Goal: Information Seeking & Learning: Learn about a topic

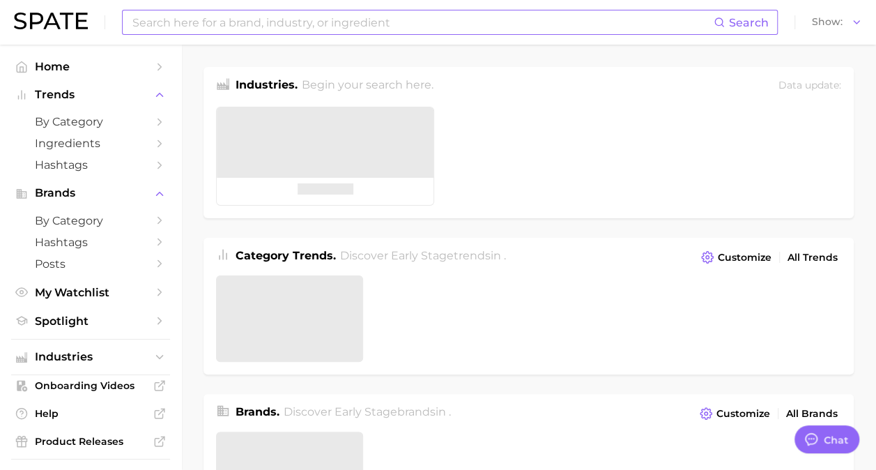
type textarea "x"
click at [379, 23] on input at bounding box center [396, 22] width 530 height 24
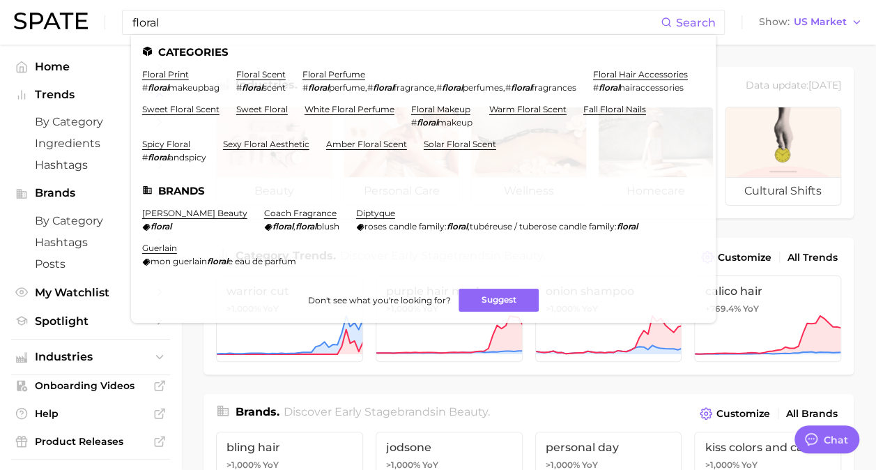
drag, startPoint x: 189, startPoint y: 28, endPoint x: 0, endPoint y: 13, distance: 189.4
click at [0, 17] on html "floral Search Categories floral print # floral makeupbag floral scent # floral …" at bounding box center [438, 235] width 876 height 470
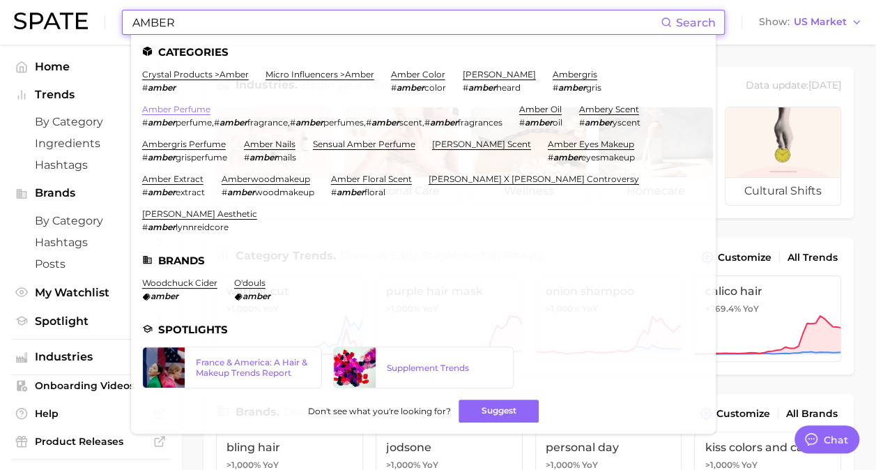
type input "AMBER"
click at [184, 107] on link "amber perfume" at bounding box center [176, 109] width 68 height 10
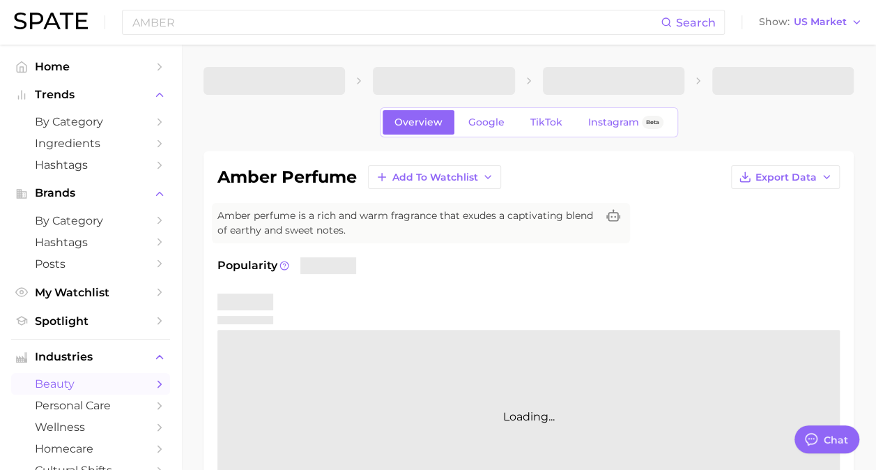
type textarea "x"
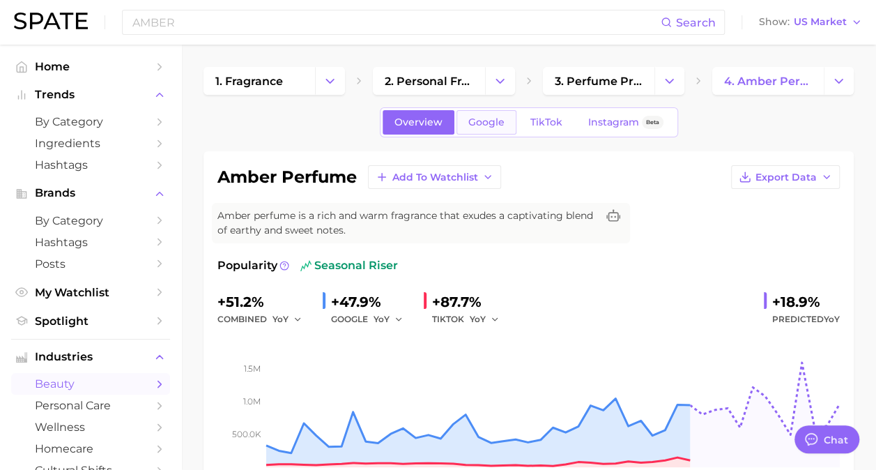
click at [472, 114] on link "Google" at bounding box center [487, 122] width 60 height 24
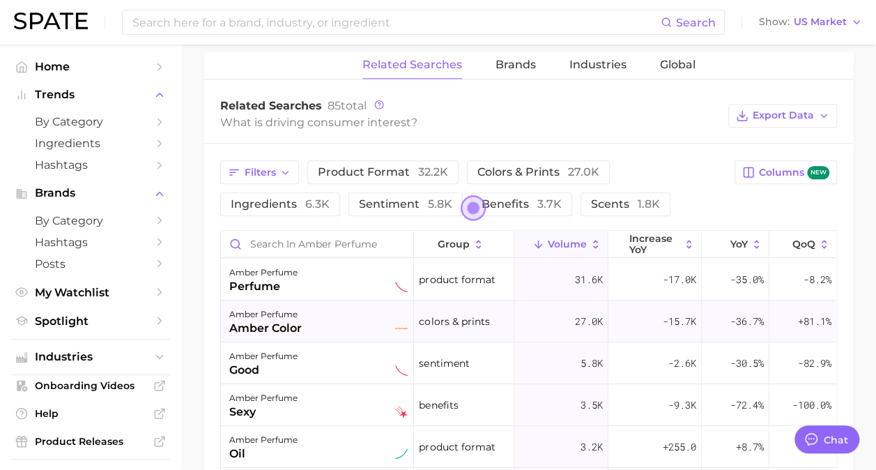
scroll to position [769, 0]
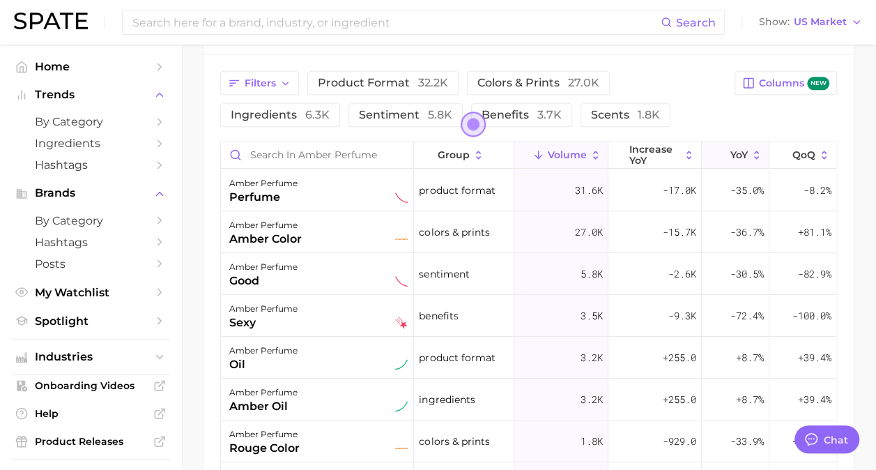
click at [734, 149] on span "YoY" at bounding box center [738, 154] width 17 height 11
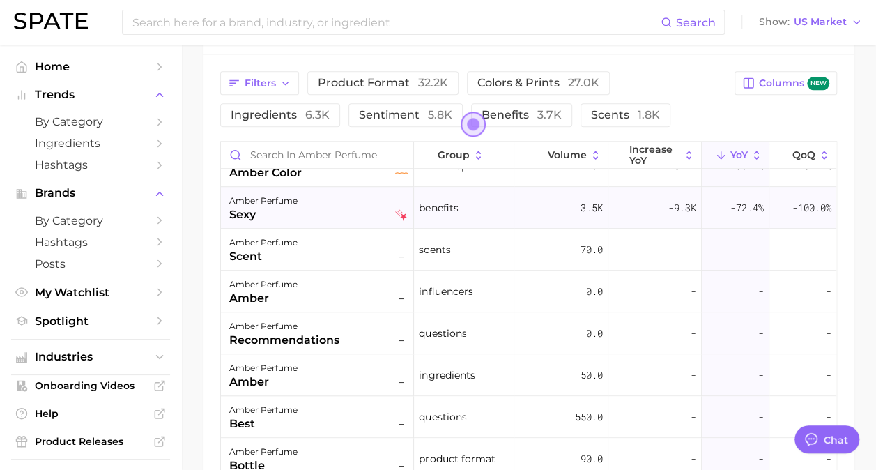
scroll to position [488, 0]
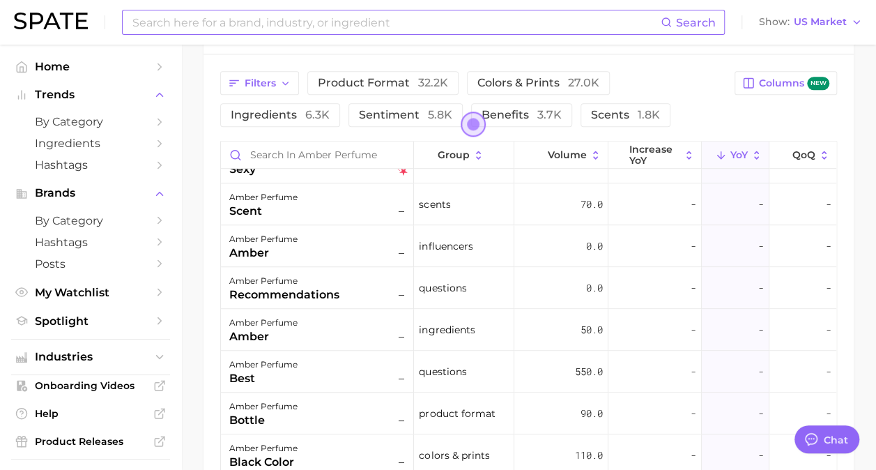
click at [376, 19] on input at bounding box center [396, 22] width 530 height 24
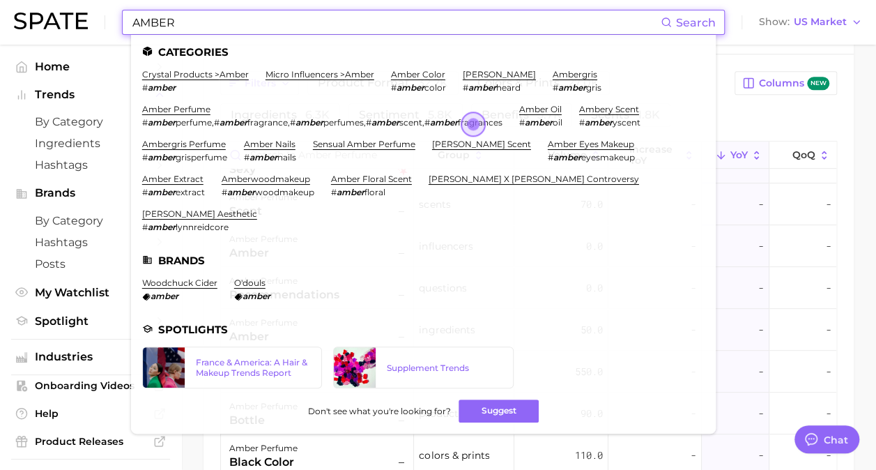
type input "AMBER"
click at [613, 116] on li "ambery scent # amber yscent" at bounding box center [609, 116] width 61 height 24
click at [615, 112] on link "ambery scent" at bounding box center [609, 109] width 60 height 10
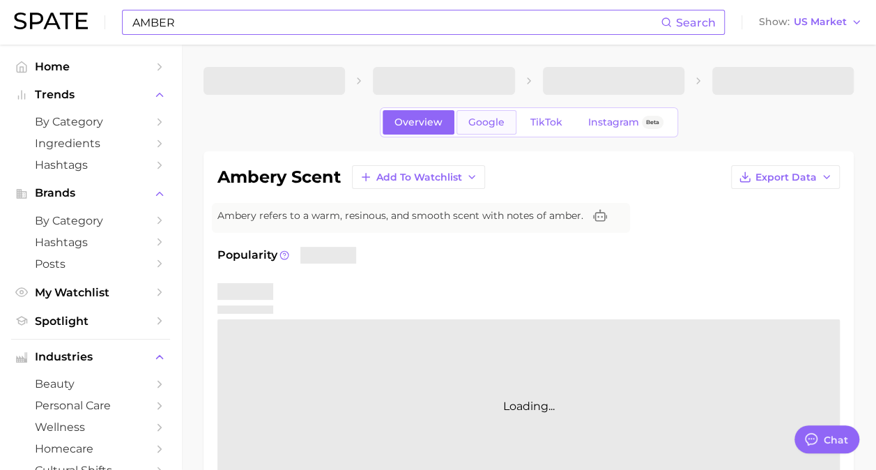
click at [475, 115] on link "Google" at bounding box center [487, 122] width 60 height 24
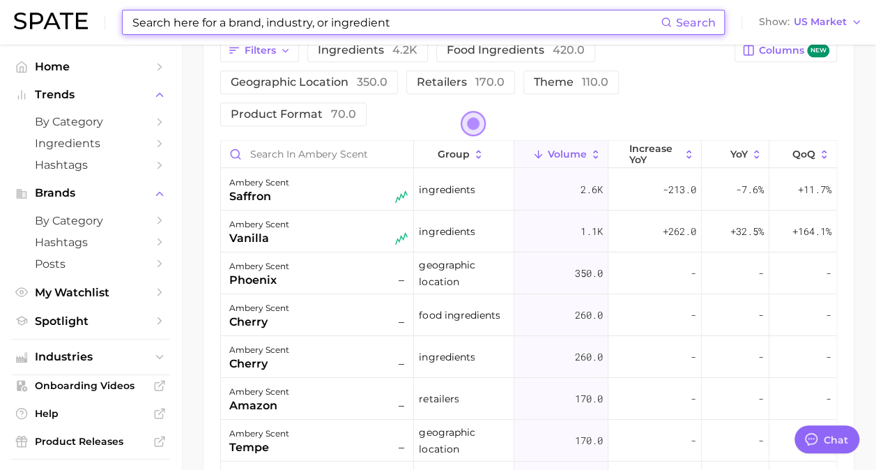
scroll to position [668, 0]
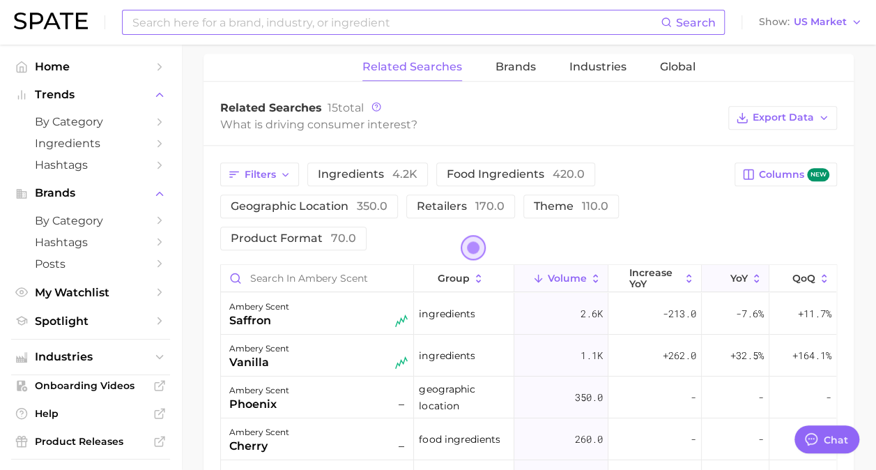
click at [730, 273] on span "YoY" at bounding box center [738, 278] width 17 height 11
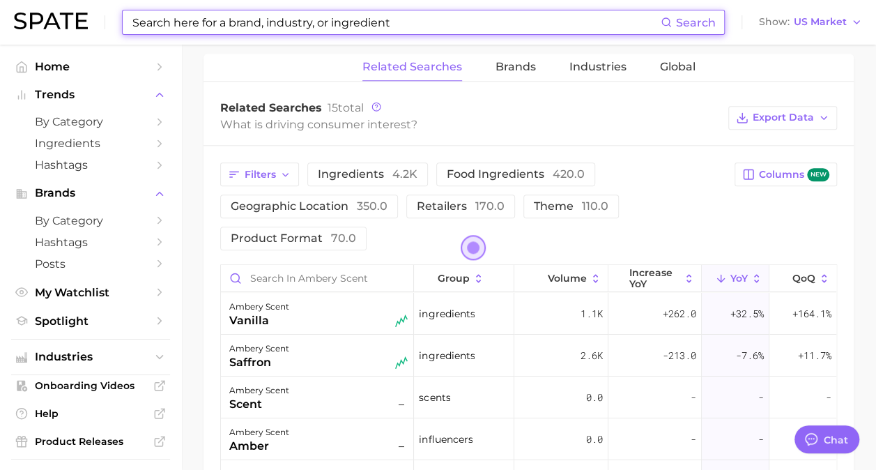
click at [509, 21] on input at bounding box center [396, 22] width 530 height 24
type input "S"
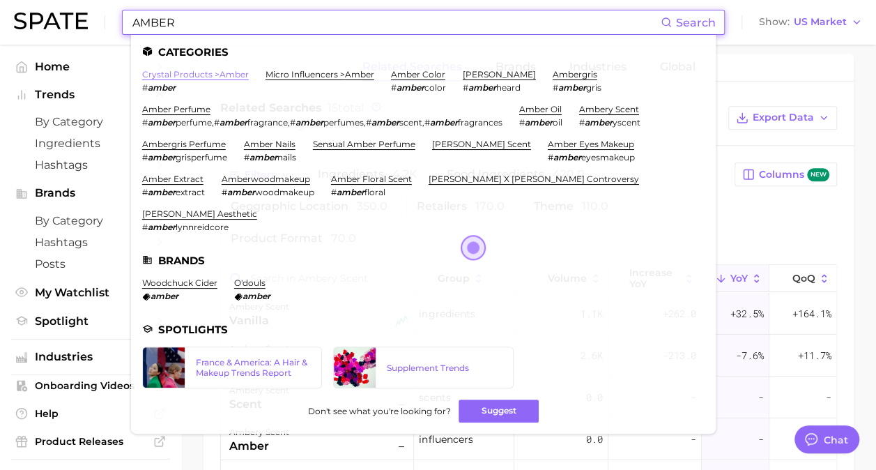
type input "AMBER"
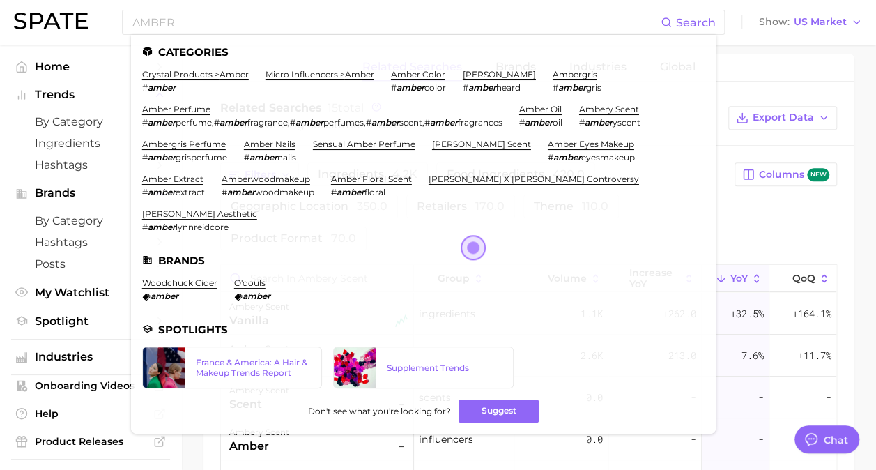
click at [192, 75] on link "crystal products > amber" at bounding box center [195, 74] width 107 height 10
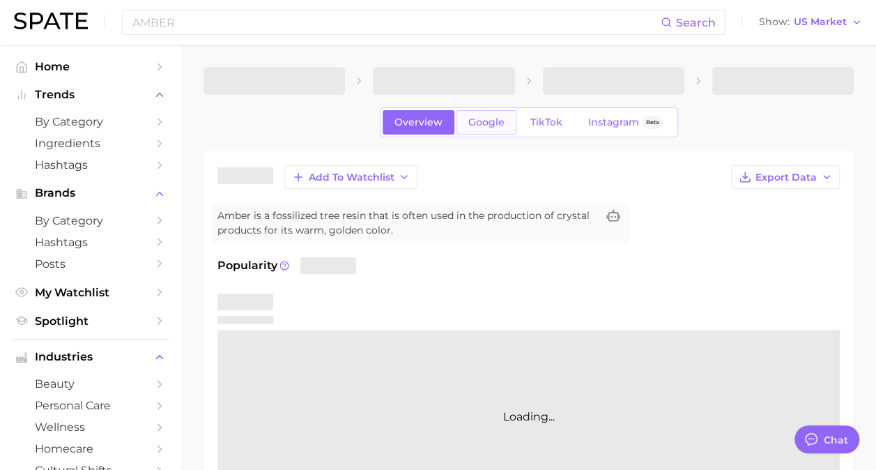
click at [470, 116] on span "Google" at bounding box center [486, 122] width 36 height 12
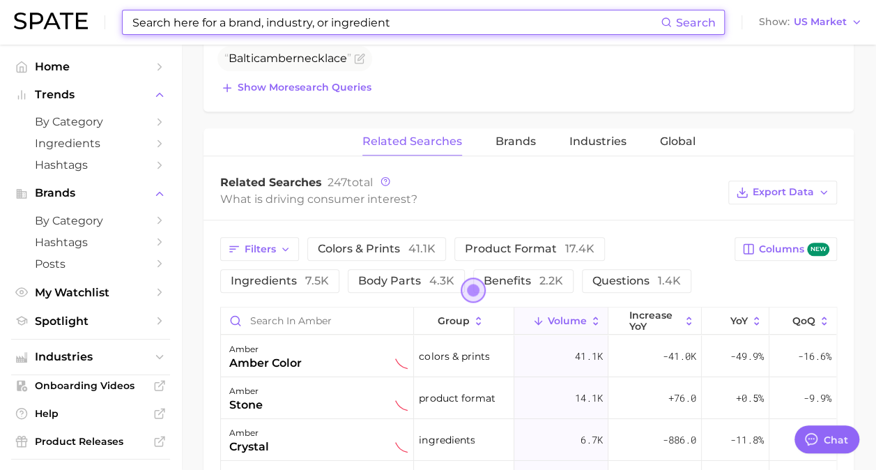
scroll to position [627, 0]
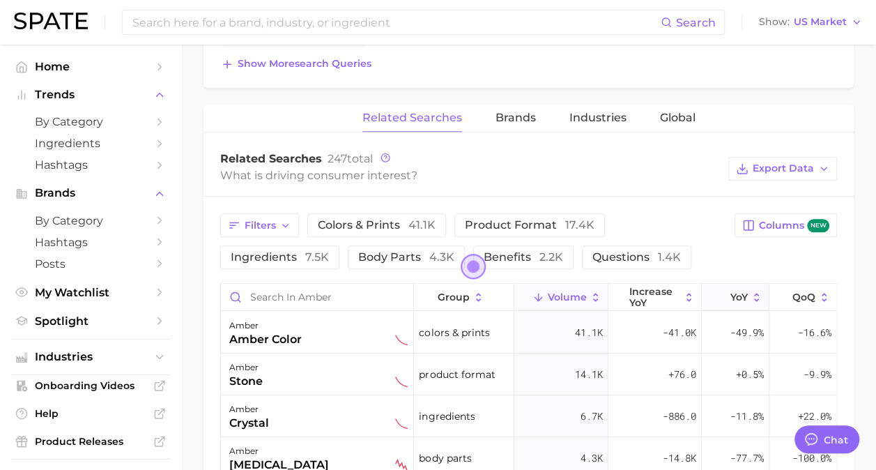
click at [751, 300] on icon at bounding box center [757, 297] width 13 height 13
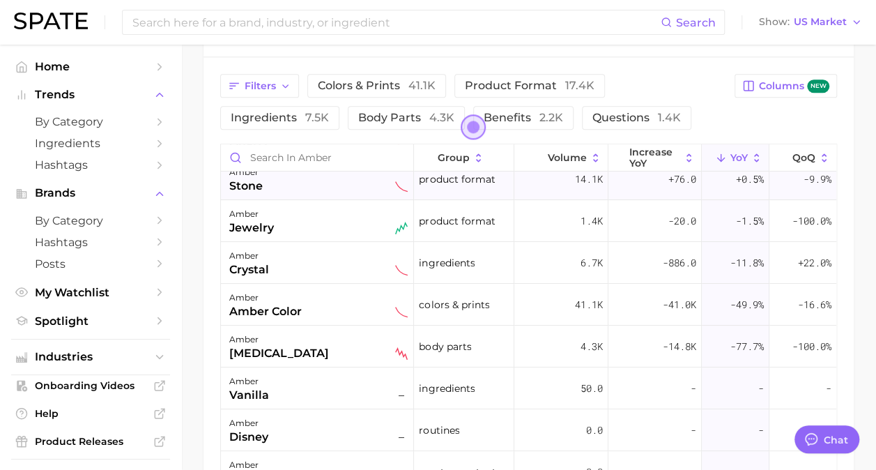
scroll to position [139, 0]
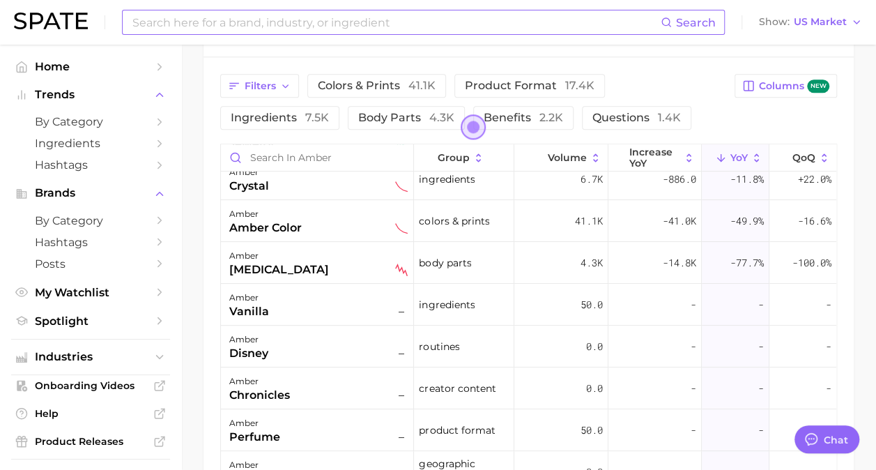
click at [443, 18] on input at bounding box center [396, 22] width 530 height 24
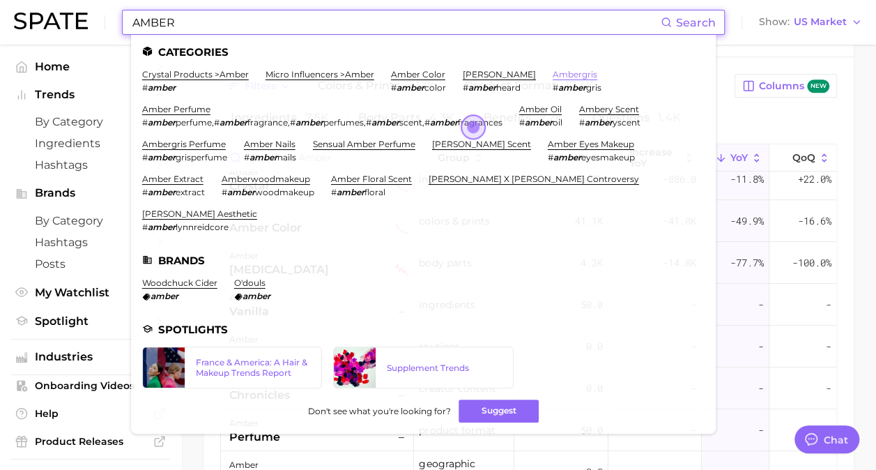
type input "AMBER"
click at [558, 72] on link "ambergris" at bounding box center [575, 74] width 45 height 10
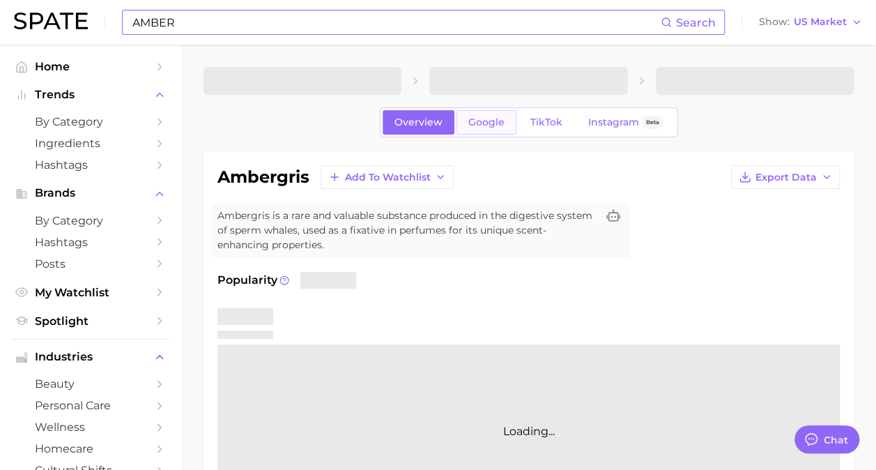
click at [492, 124] on span "Google" at bounding box center [486, 122] width 36 height 12
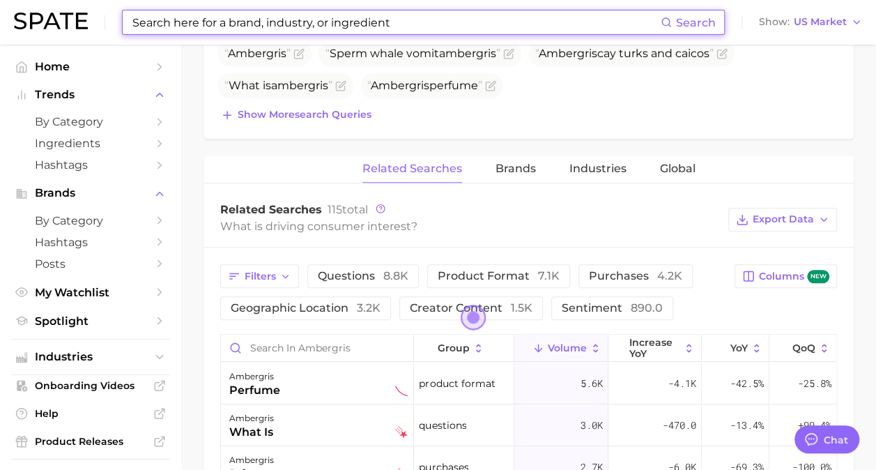
scroll to position [836, 0]
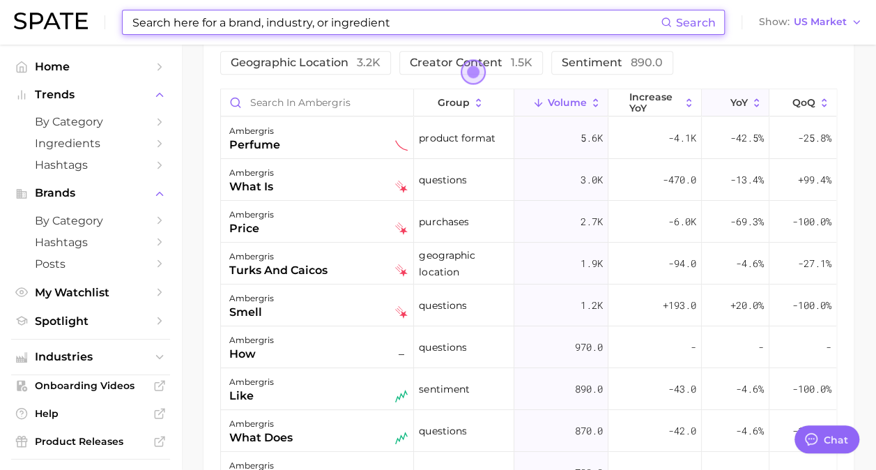
click at [730, 105] on span "YoY" at bounding box center [738, 102] width 17 height 11
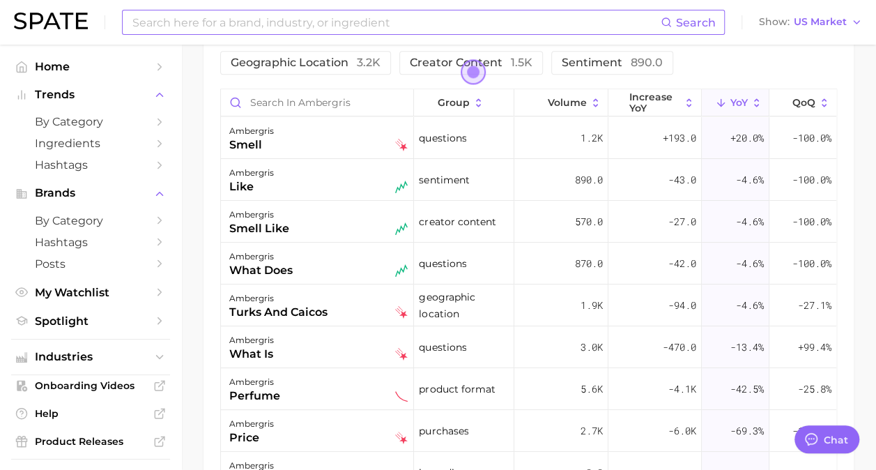
click at [452, 21] on input at bounding box center [396, 22] width 530 height 24
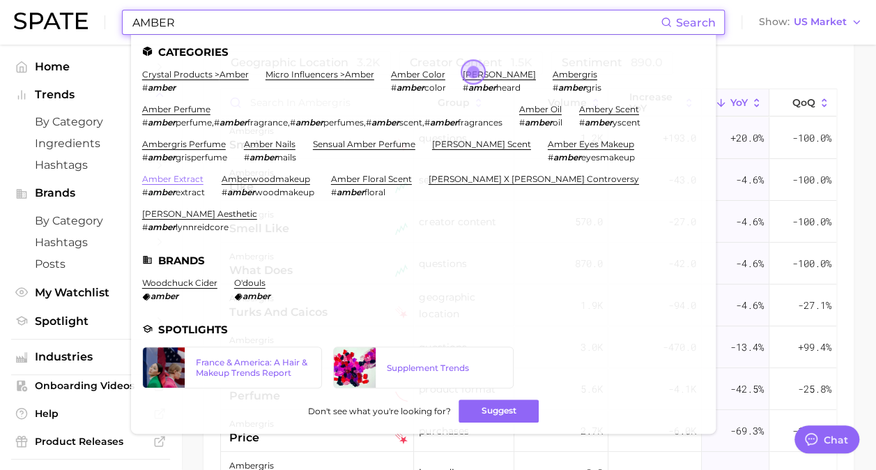
type input "AMBER"
click at [167, 178] on link "amber extract" at bounding box center [172, 179] width 61 height 10
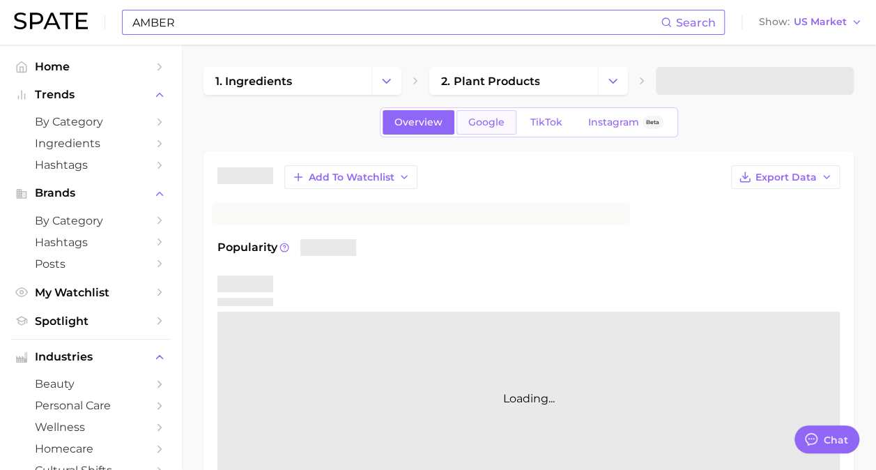
click at [489, 128] on link "Google" at bounding box center [487, 122] width 60 height 24
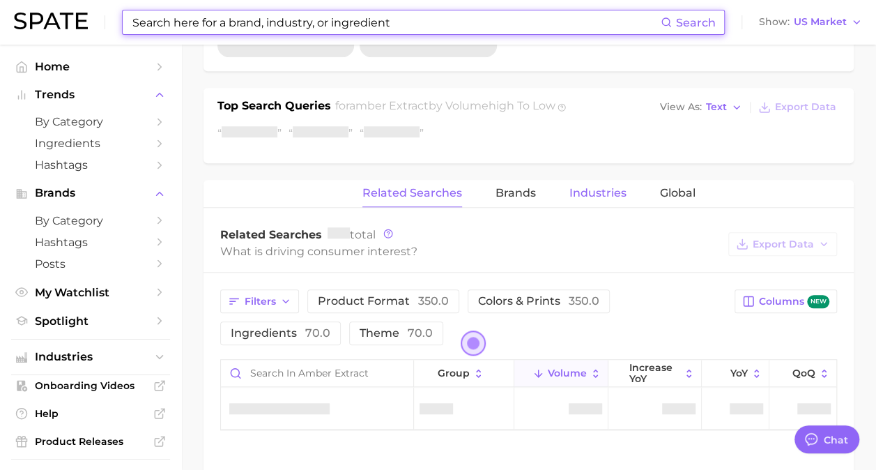
scroll to position [558, 0]
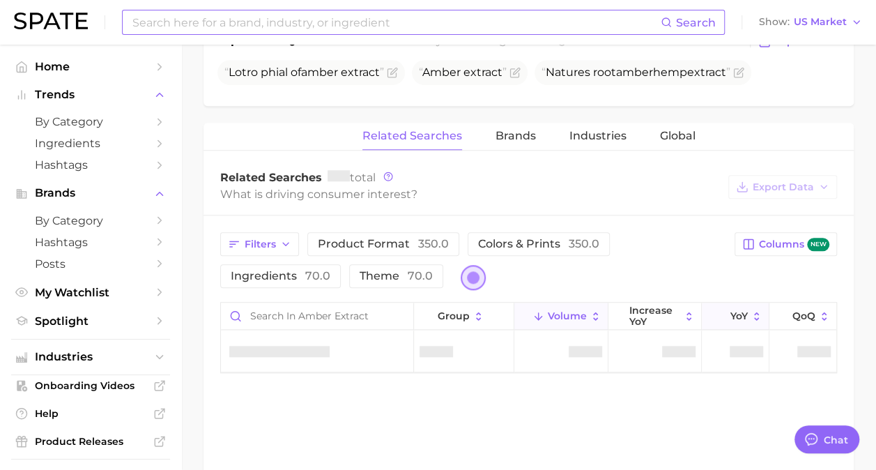
click at [726, 309] on button "YoY" at bounding box center [736, 315] width 68 height 27
click at [323, 17] on input at bounding box center [396, 22] width 530 height 24
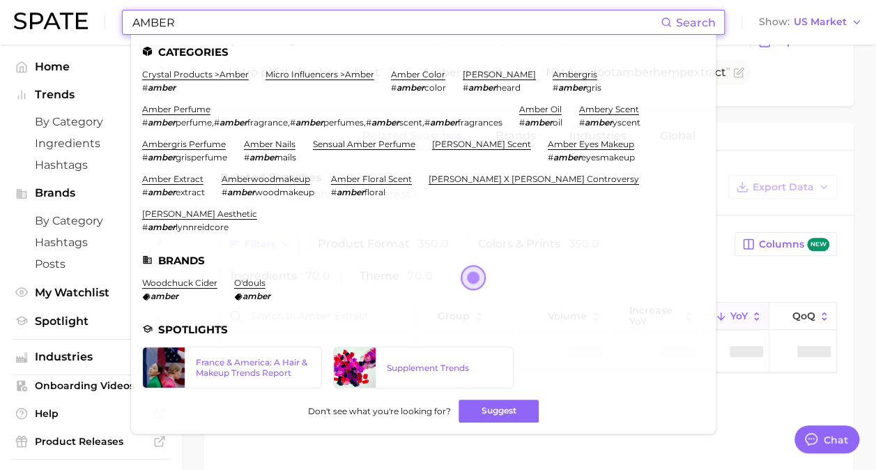
type input "AMBER"
click at [551, 114] on li "amber oil # amber oil" at bounding box center [540, 116] width 43 height 24
click at [551, 105] on link "amber oil" at bounding box center [540, 109] width 43 height 10
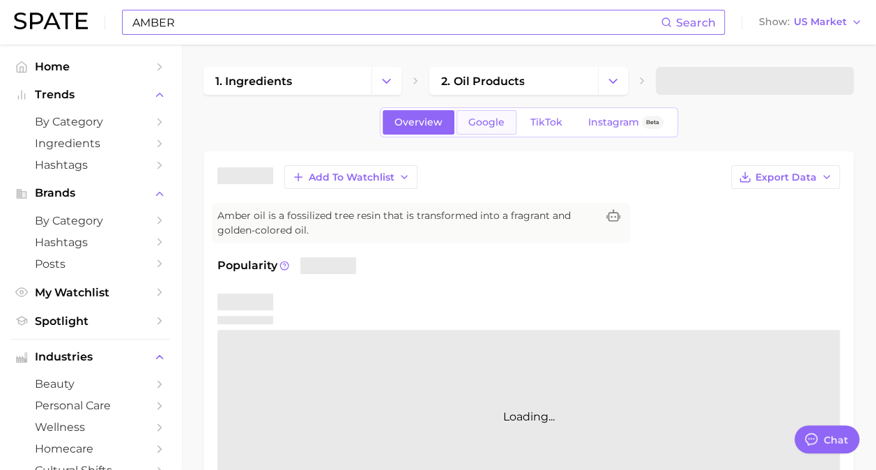
click at [484, 124] on span "Google" at bounding box center [486, 122] width 36 height 12
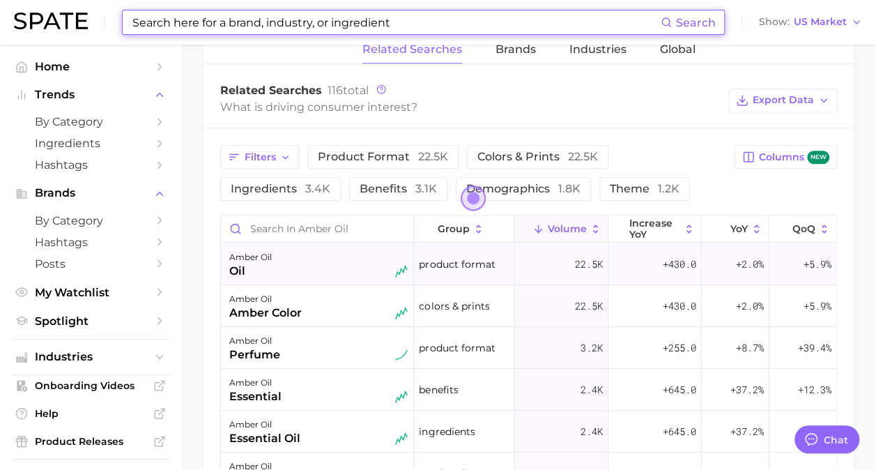
scroll to position [697, 0]
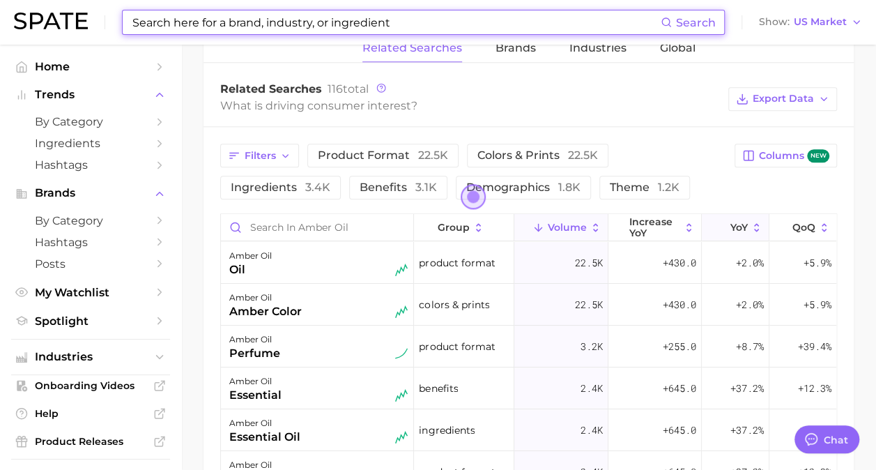
click at [724, 229] on button "YoY" at bounding box center [736, 227] width 68 height 27
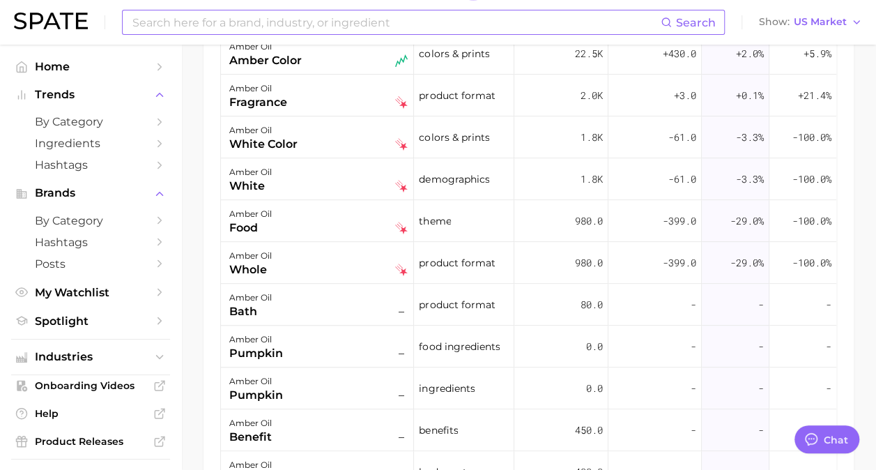
scroll to position [418, 0]
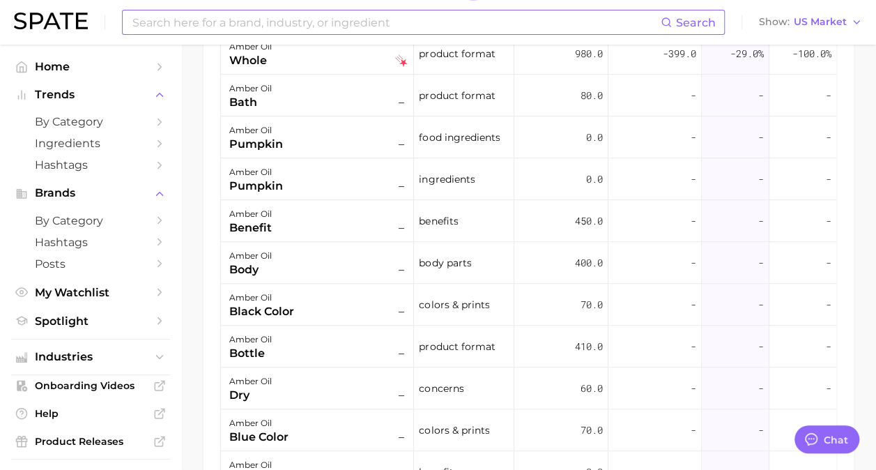
click at [354, 33] on input at bounding box center [396, 22] width 530 height 24
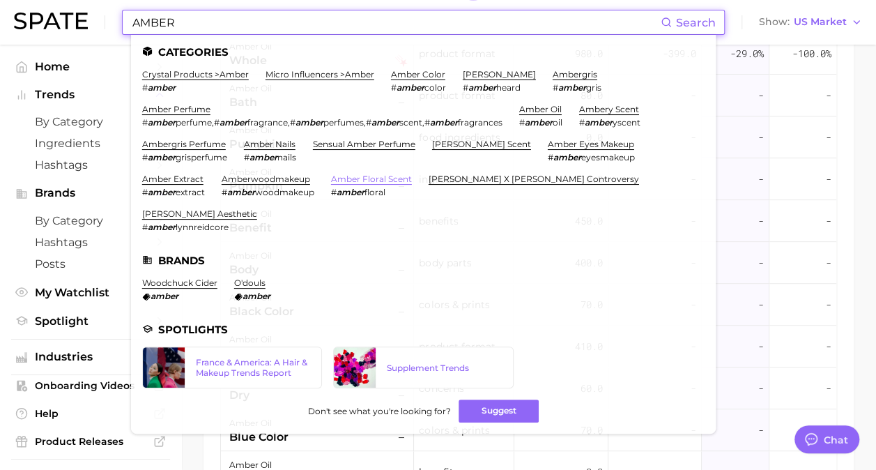
type input "AMBER"
click at [384, 180] on link "amber floral scent" at bounding box center [371, 179] width 81 height 10
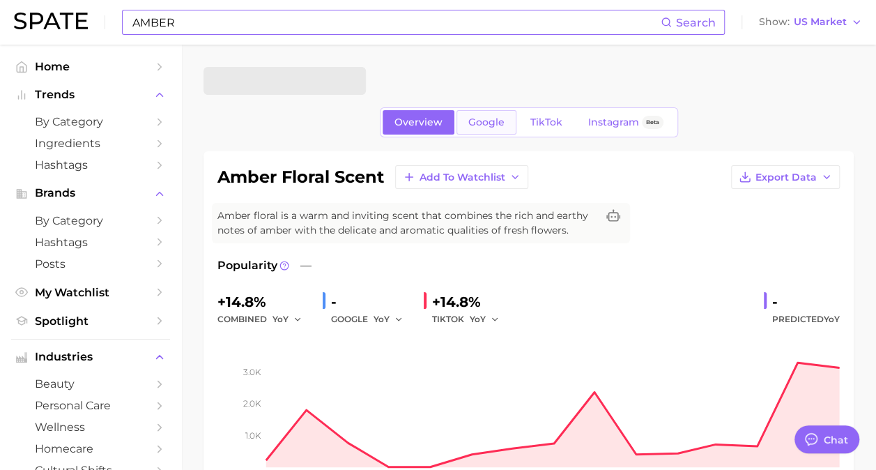
click at [489, 124] on span "Google" at bounding box center [486, 122] width 36 height 12
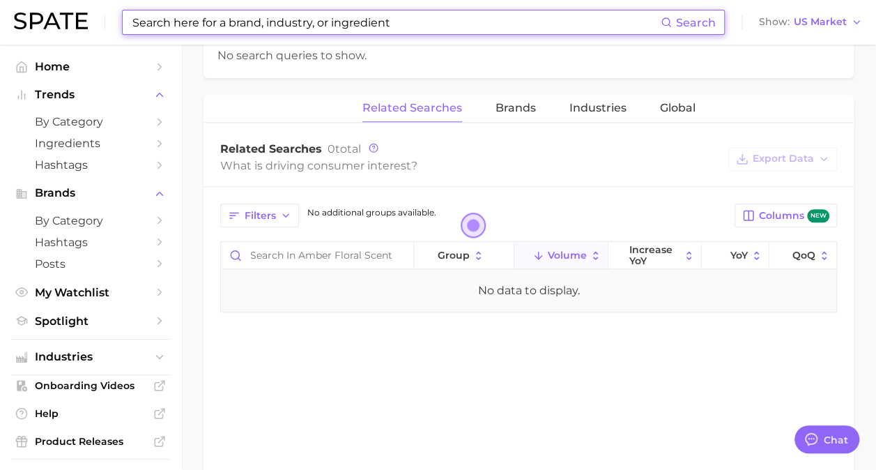
scroll to position [643, 0]
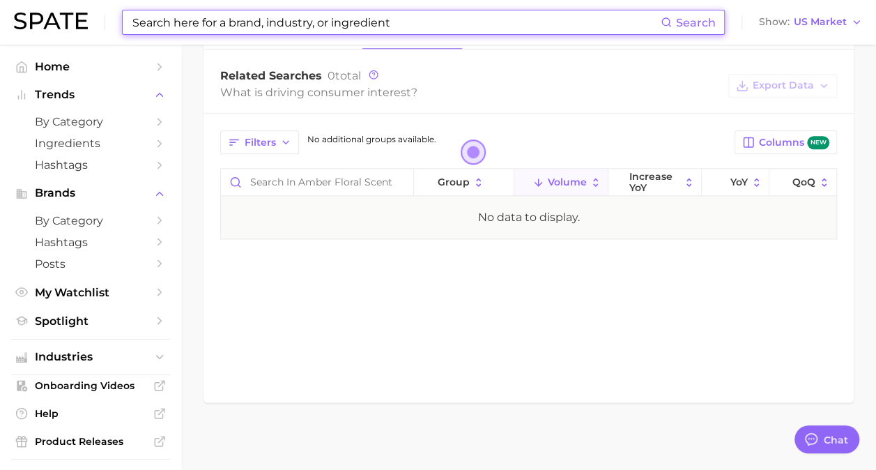
drag, startPoint x: 404, startPoint y: 22, endPoint x: 372, endPoint y: 22, distance: 32.1
click at [374, 22] on input at bounding box center [396, 22] width 530 height 24
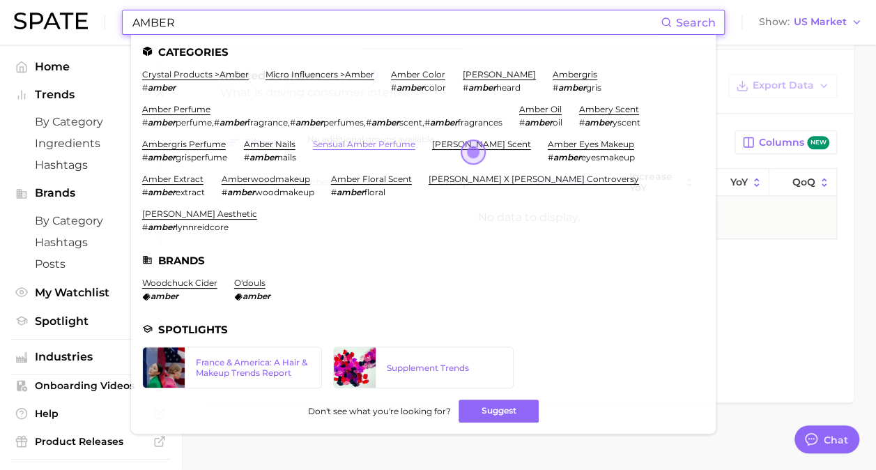
type input "AMBER"
click at [386, 146] on link "sensual amber perfume" at bounding box center [364, 144] width 102 height 10
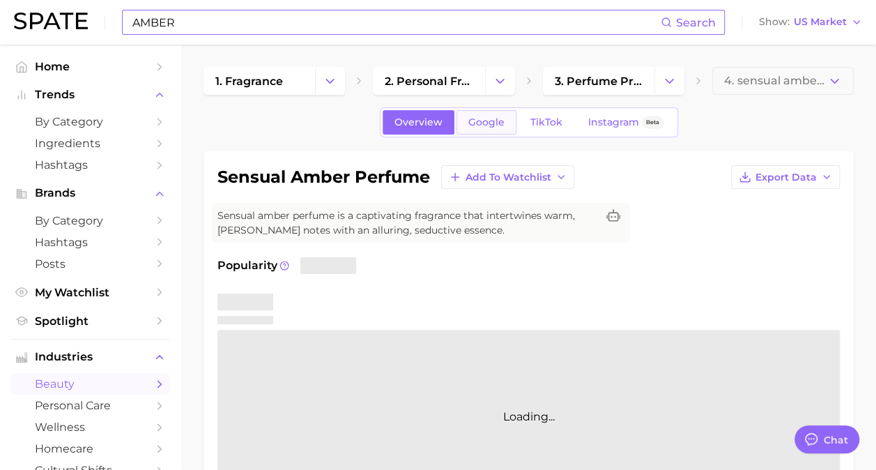
click at [482, 129] on link "Google" at bounding box center [487, 122] width 60 height 24
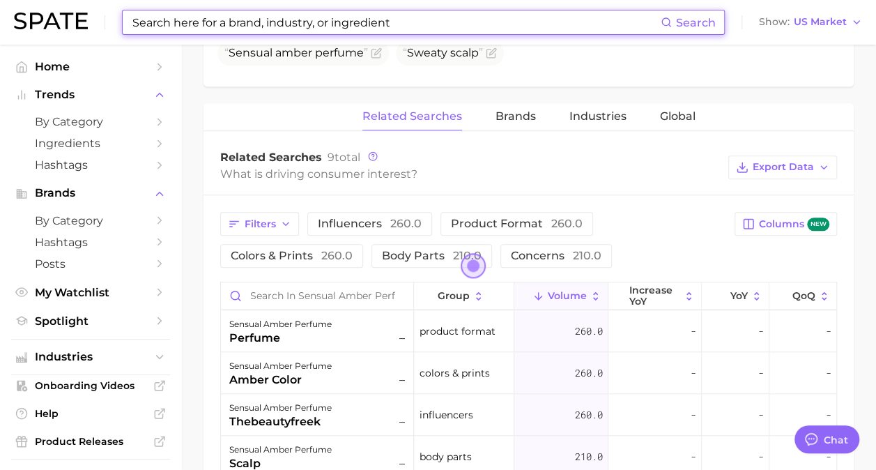
scroll to position [627, 0]
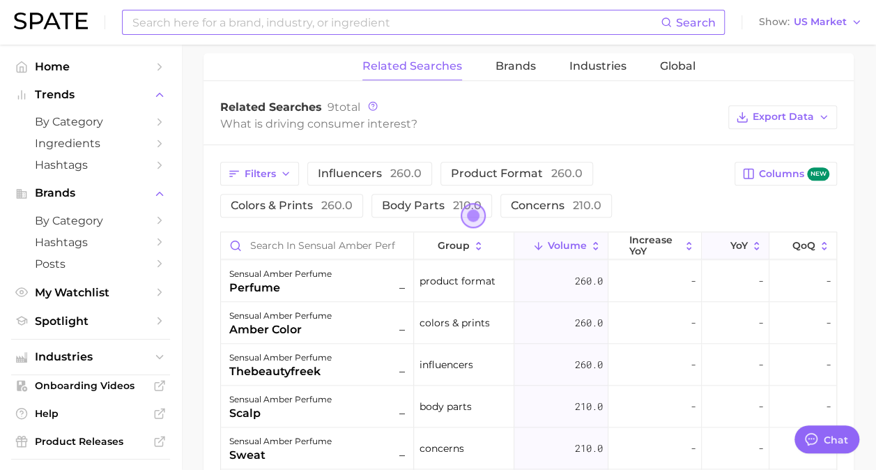
click at [722, 245] on polyline at bounding box center [721, 246] width 7 height 3
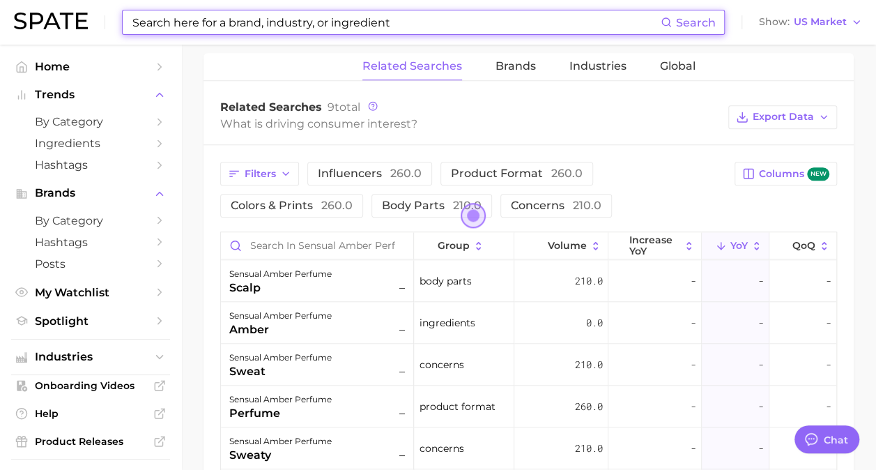
click at [353, 20] on input at bounding box center [396, 22] width 530 height 24
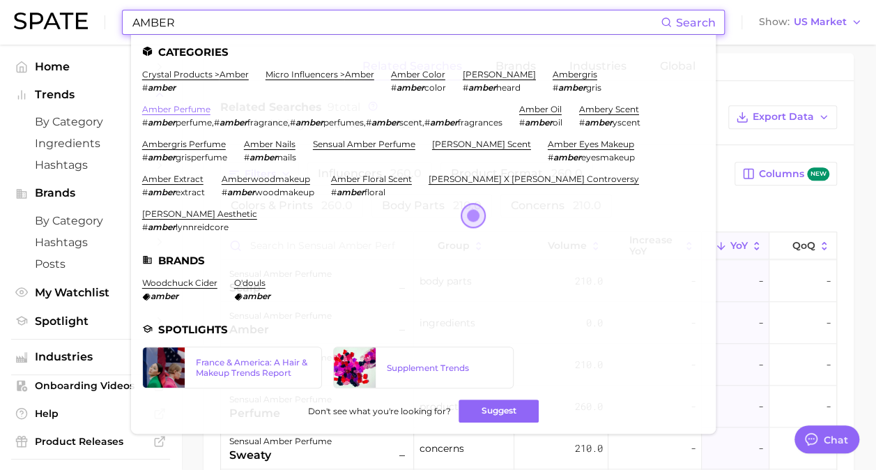
type input "AMBER"
click at [195, 111] on link "amber perfume" at bounding box center [176, 109] width 68 height 10
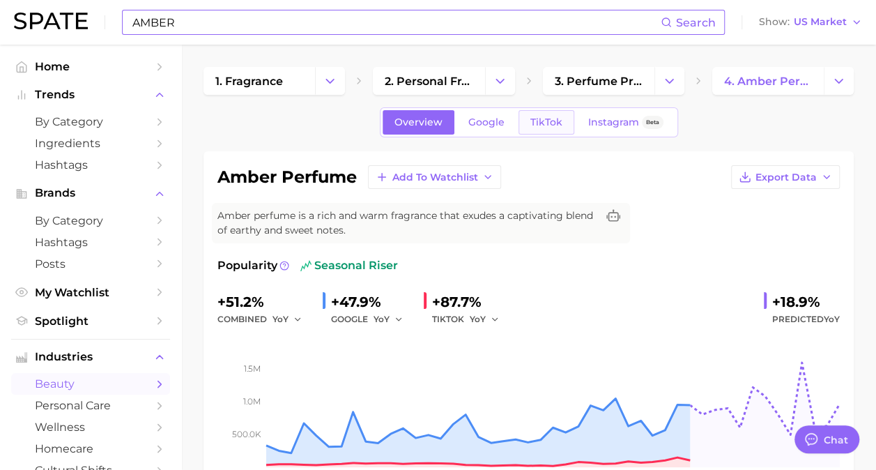
click at [556, 117] on span "TikTok" at bounding box center [546, 122] width 32 height 12
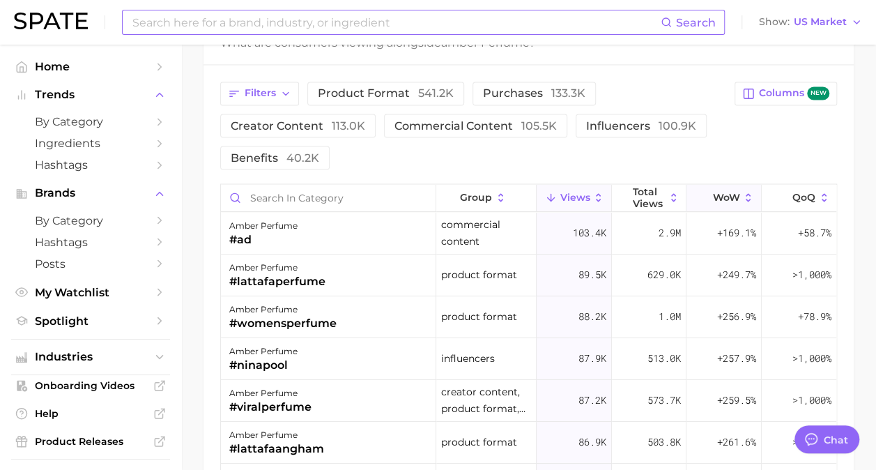
click at [715, 195] on span "WoW" at bounding box center [725, 196] width 27 height 11
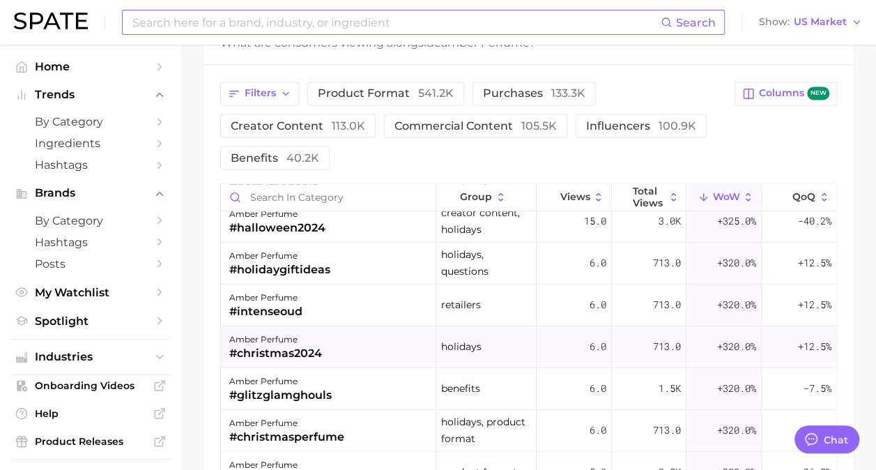
scroll to position [697, 0]
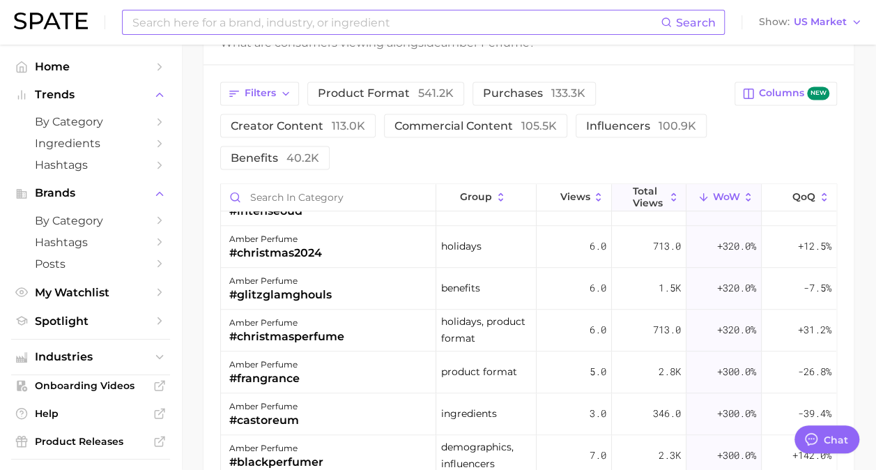
click at [665, 199] on button "Total Views" at bounding box center [649, 197] width 75 height 27
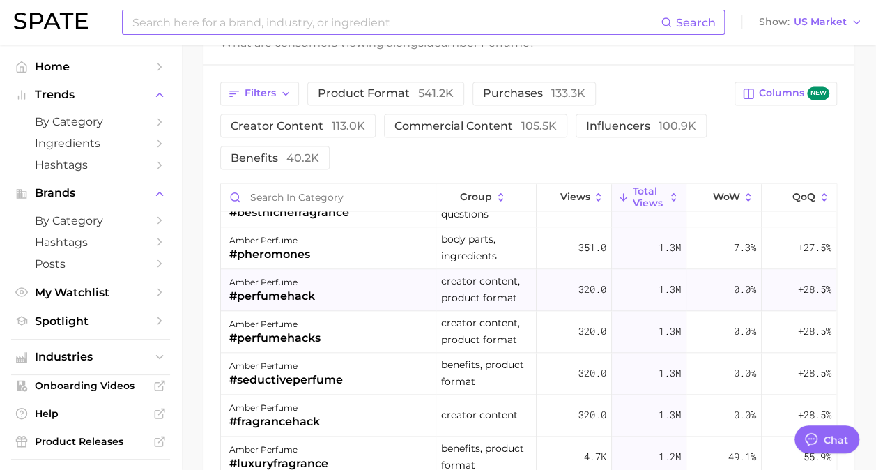
scroll to position [906, 0]
click at [265, 89] on span "Filters" at bounding box center [260, 93] width 31 height 12
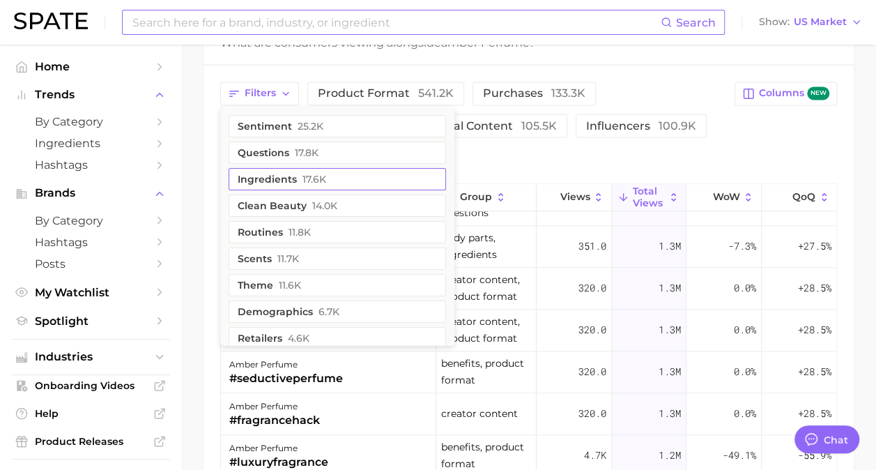
click at [269, 173] on button "ingredients 17.6k" at bounding box center [337, 179] width 217 height 22
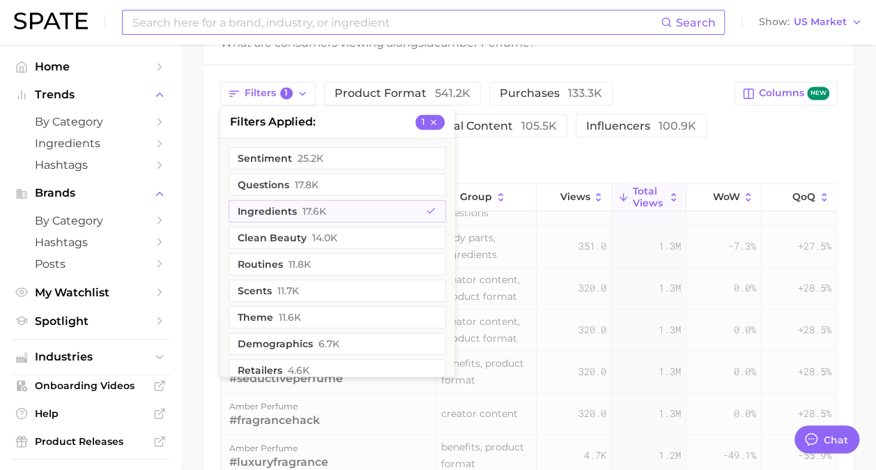
scroll to position [0, 0]
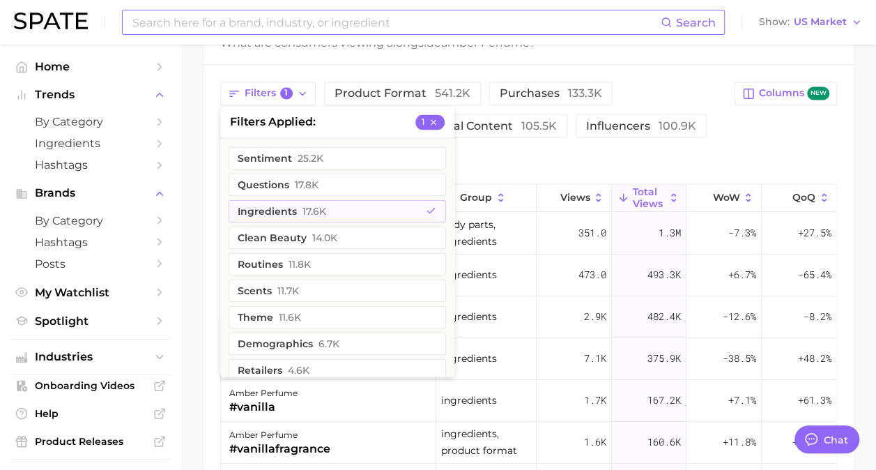
click at [659, 151] on div "Filters 1 filters applied 1 sentiment 25.2k questions 17.8k ingredients 17.6k c…" at bounding box center [473, 126] width 506 height 88
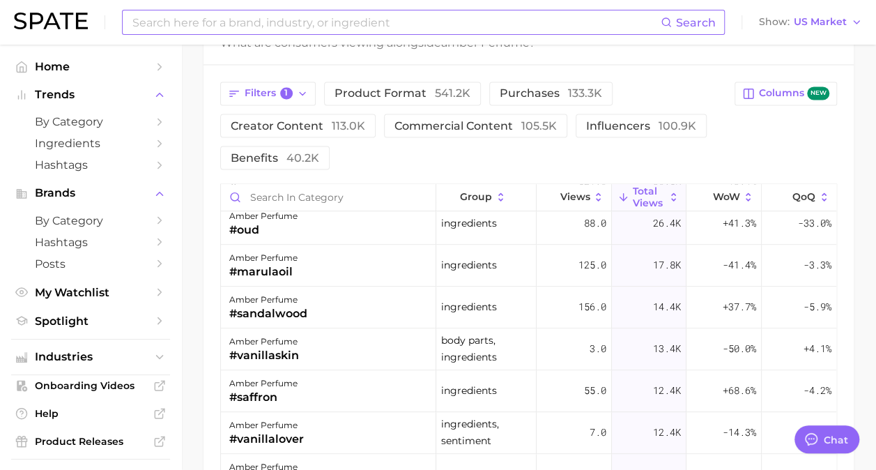
scroll to position [558, 0]
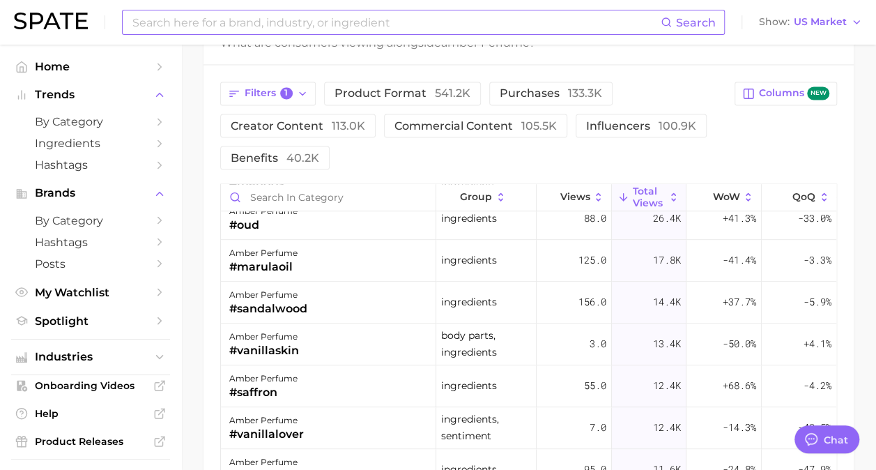
click at [451, 26] on input at bounding box center [396, 22] width 530 height 24
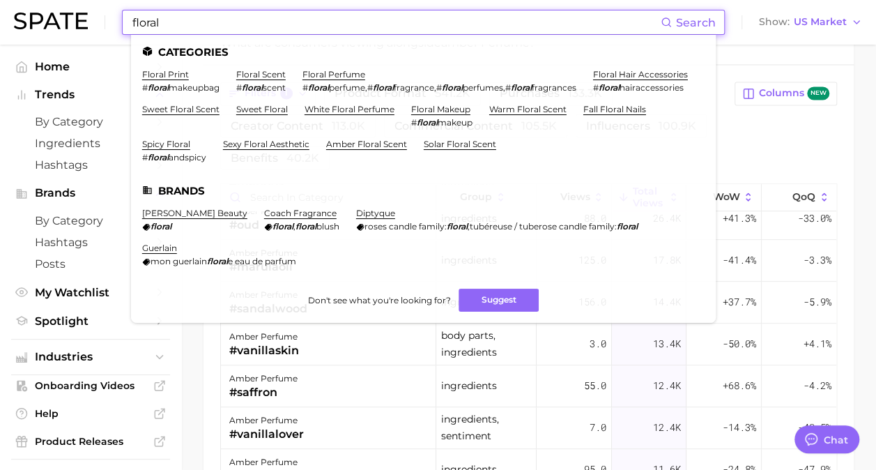
click at [772, 139] on div "Filters 1 product format 541.2k purchases 133.3k creator content 113.0k commerc…" at bounding box center [528, 126] width 617 height 88
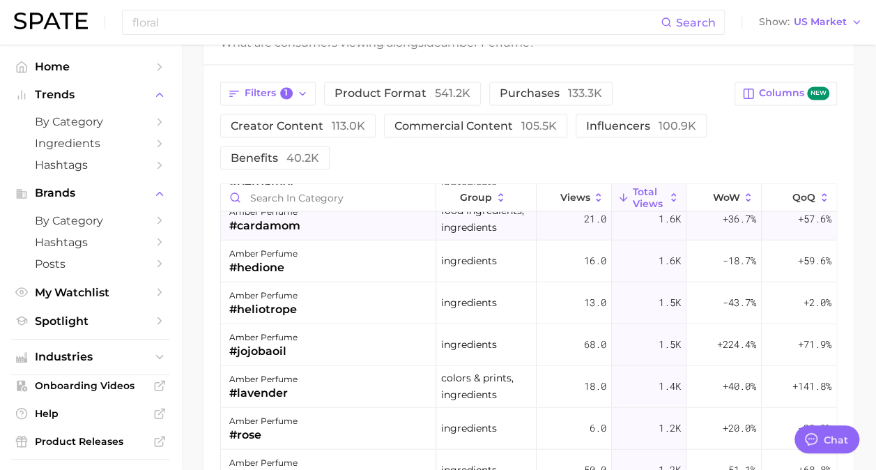
scroll to position [1882, 0]
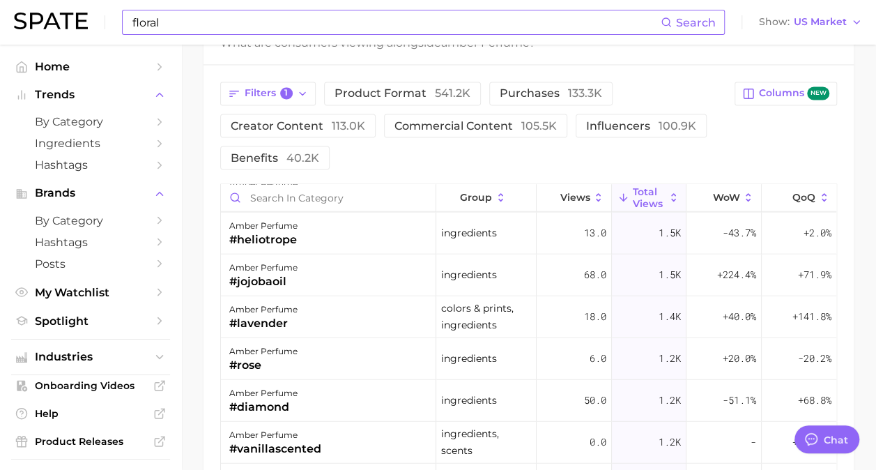
click at [521, 33] on input "floral" at bounding box center [396, 22] width 530 height 24
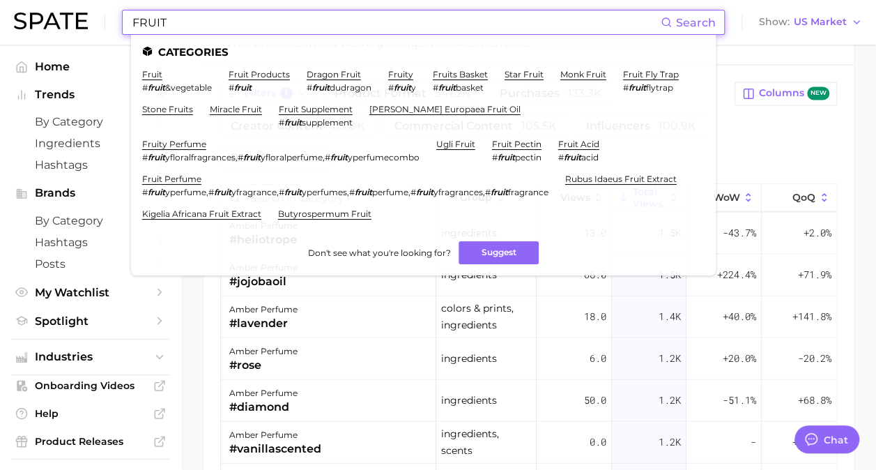
type input "FRUIT"
click at [194, 26] on input "FRUIT" at bounding box center [396, 22] width 530 height 24
click at [190, 144] on link "fruity perfume" at bounding box center [174, 144] width 64 height 10
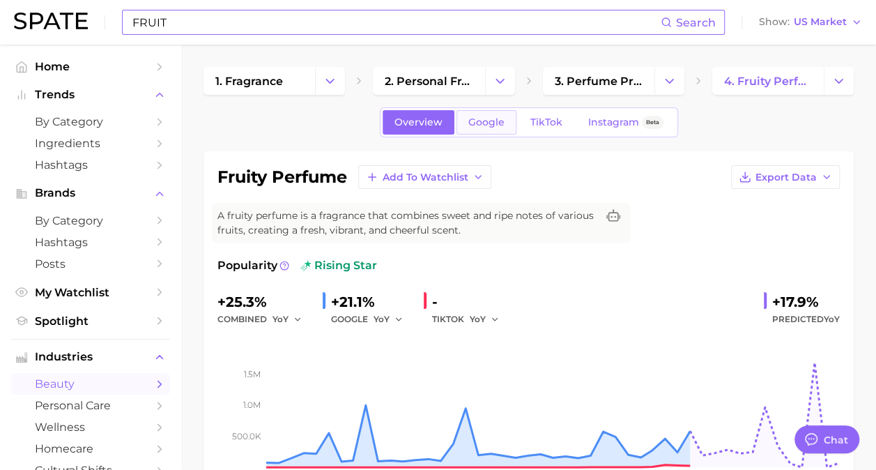
click at [474, 128] on link "Google" at bounding box center [487, 122] width 60 height 24
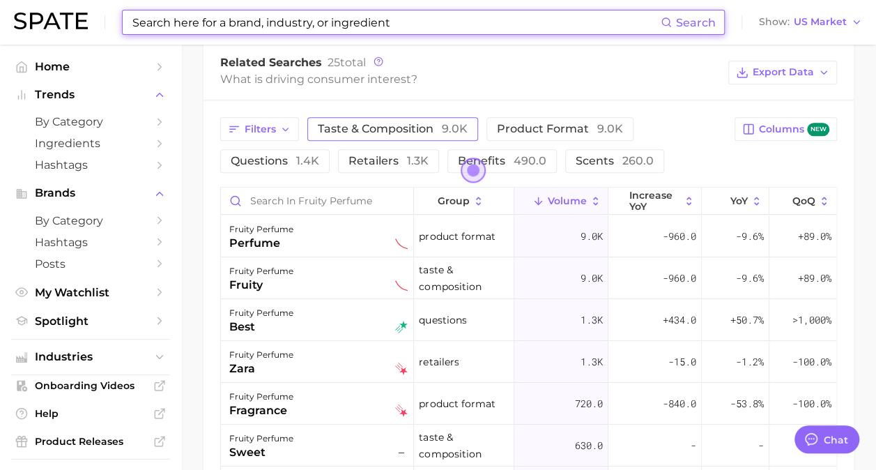
scroll to position [767, 0]
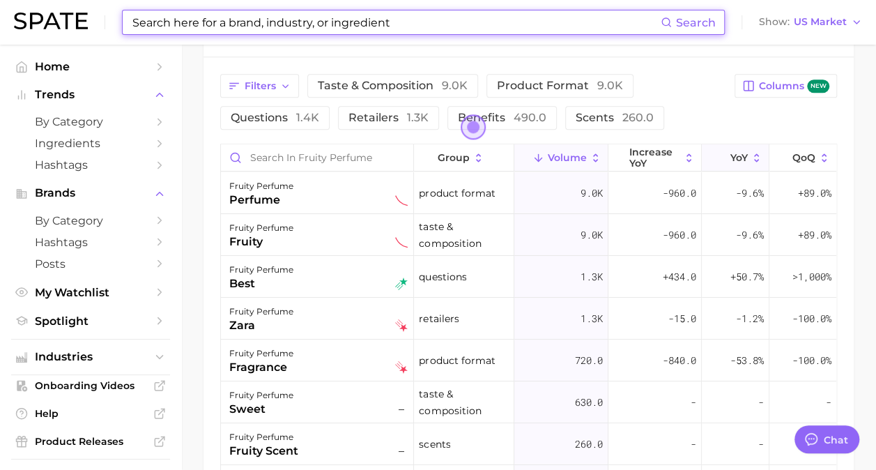
click at [736, 155] on span "YoY" at bounding box center [738, 157] width 17 height 11
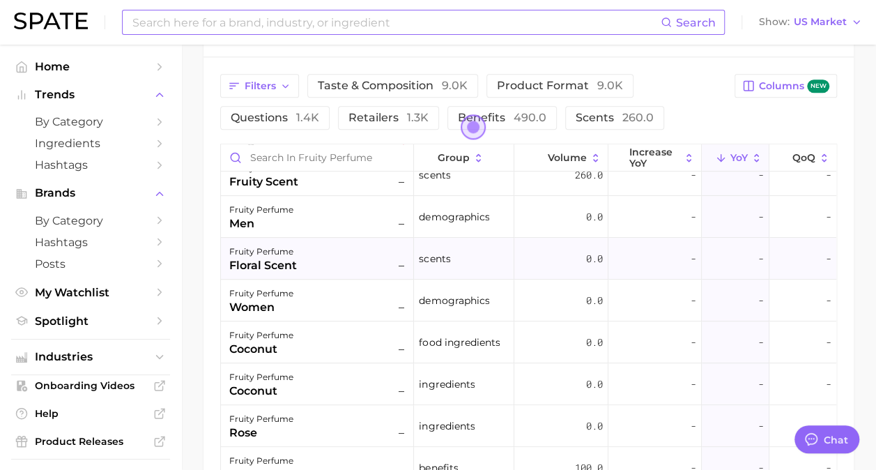
scroll to position [279, 0]
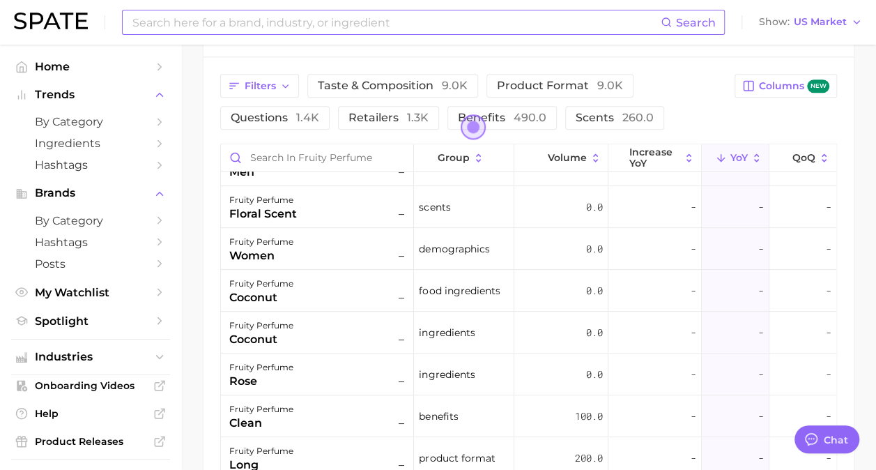
click at [270, 3] on div "Search Show US Market" at bounding box center [438, 22] width 848 height 45
click at [257, 25] on input at bounding box center [396, 22] width 530 height 24
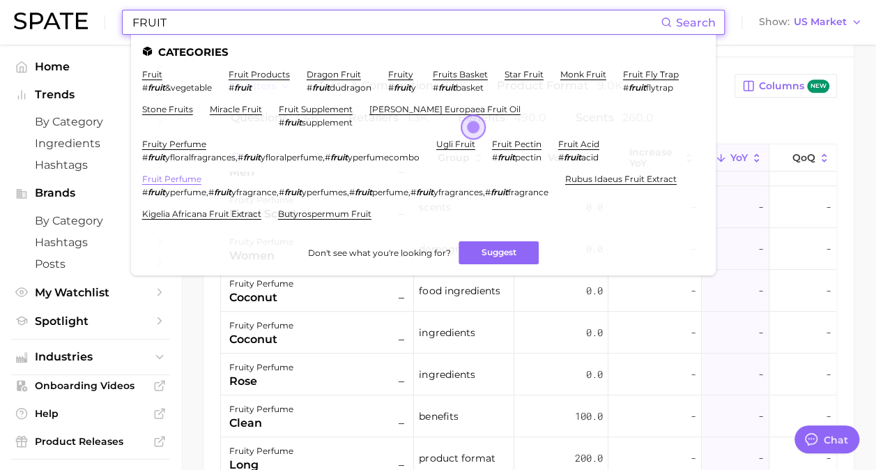
type input "FRUIT"
click at [188, 178] on link "fruit perfume" at bounding box center [171, 179] width 59 height 10
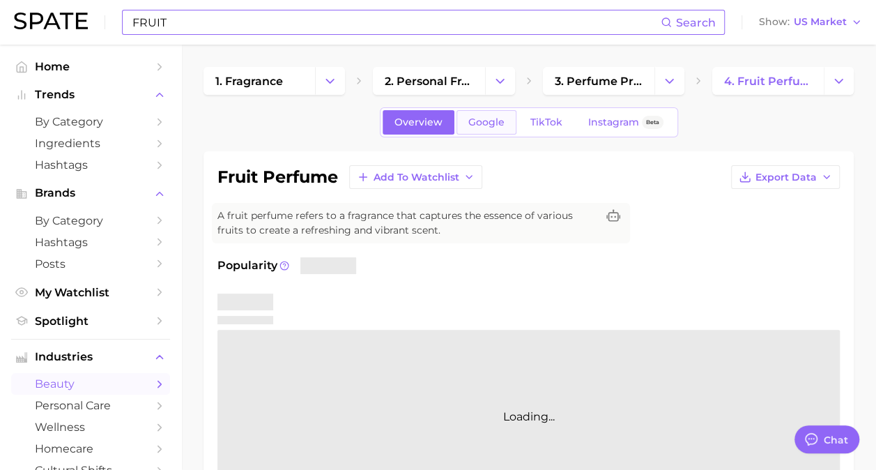
click at [482, 123] on span "Google" at bounding box center [486, 122] width 36 height 12
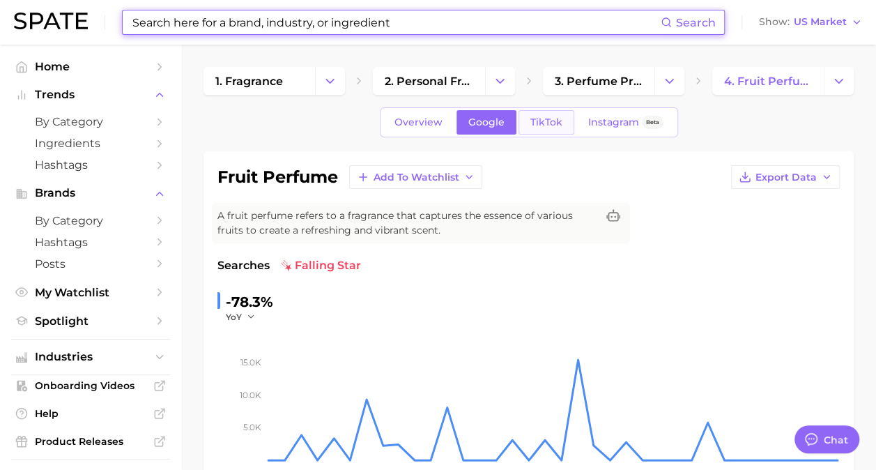
click at [544, 130] on link "TikTok" at bounding box center [547, 122] width 56 height 24
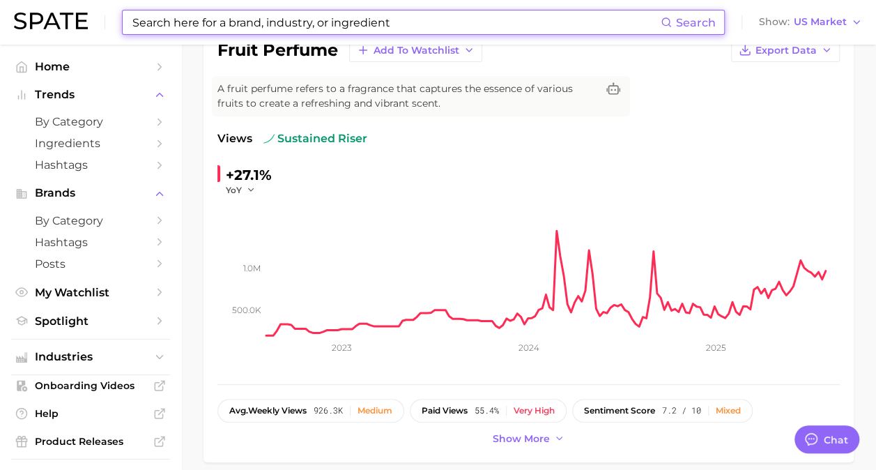
scroll to position [209, 0]
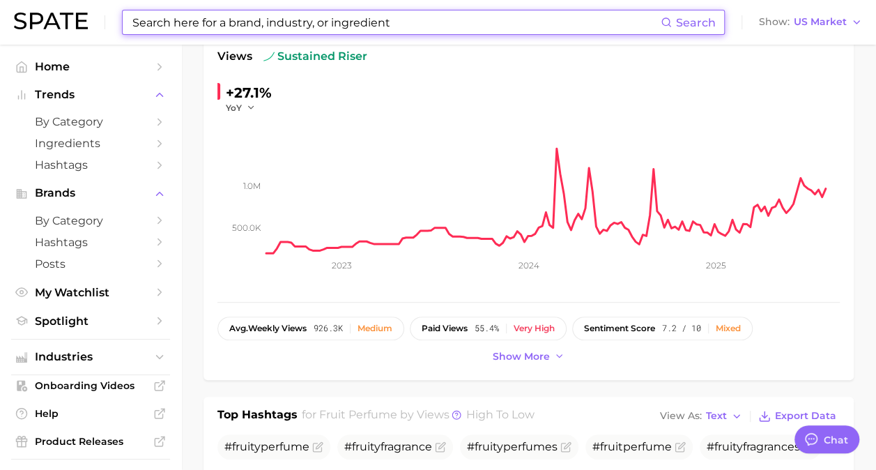
click at [343, 18] on input at bounding box center [396, 22] width 530 height 24
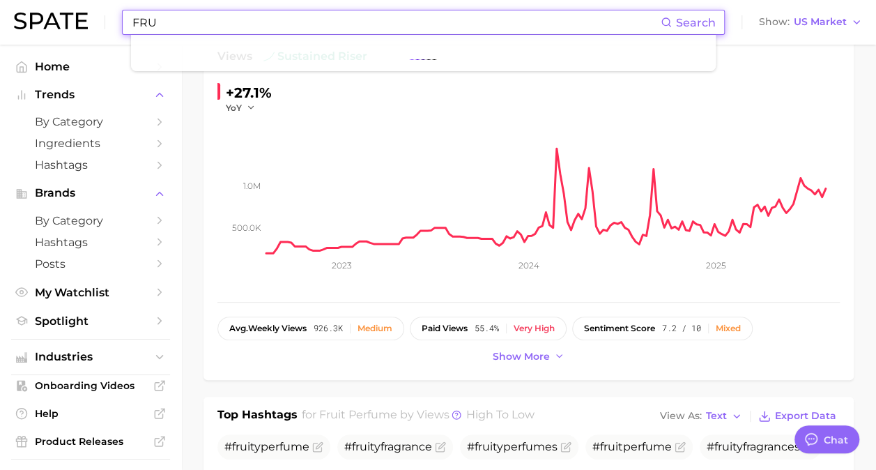
scroll to position [0, 0]
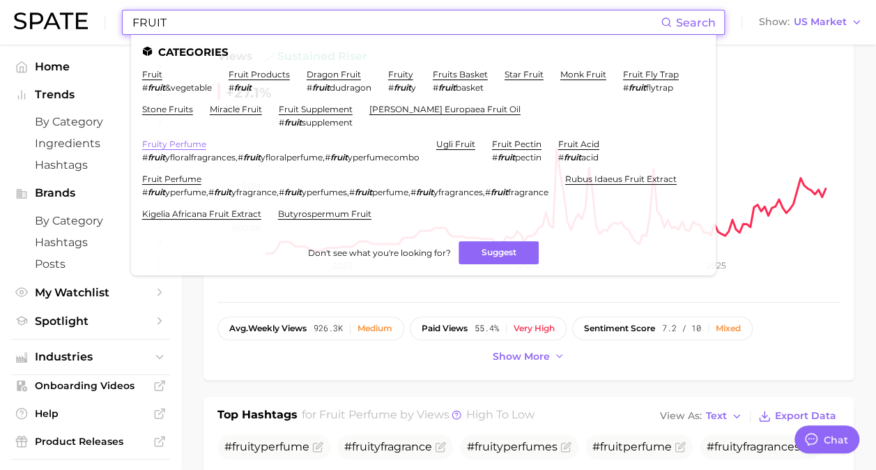
type input "FRUIT"
click at [198, 145] on link "fruity perfume" at bounding box center [174, 144] width 64 height 10
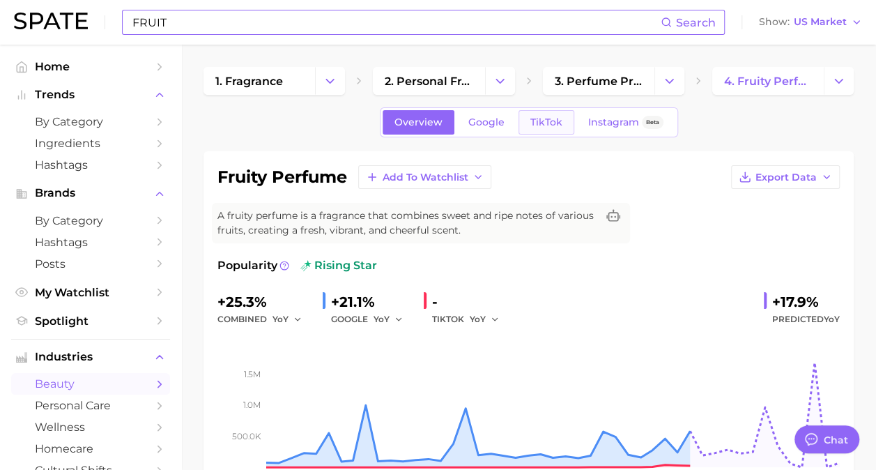
click at [567, 123] on link "TikTok" at bounding box center [547, 122] width 56 height 24
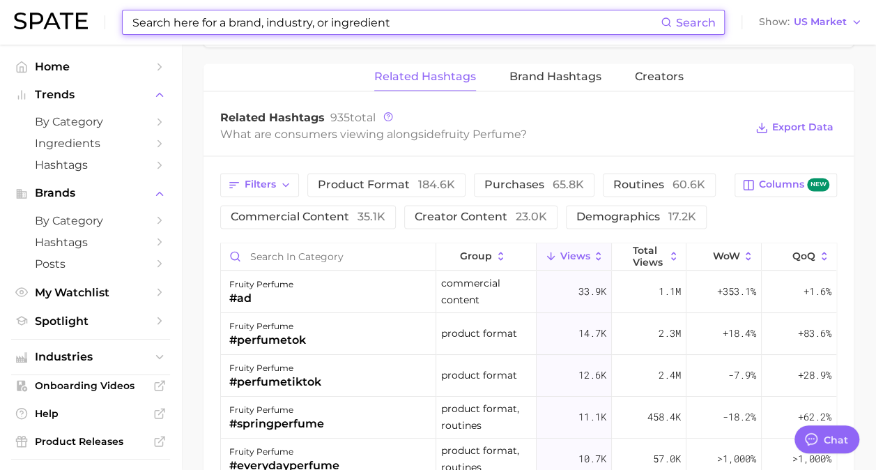
scroll to position [1045, 0]
click at [287, 178] on icon "button" at bounding box center [285, 183] width 11 height 11
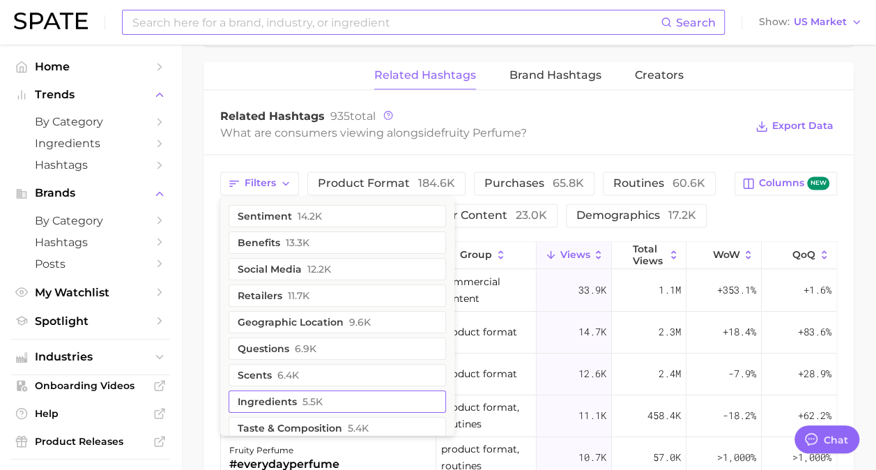
click at [286, 397] on button "ingredients 5.5k" at bounding box center [337, 401] width 217 height 22
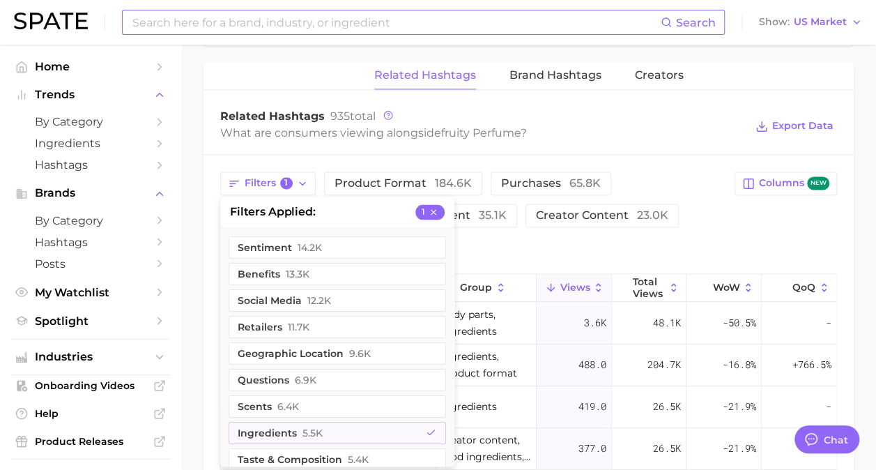
click at [523, 148] on div "Related Hashtags 935 total What are consumers viewing alongside fruity perfume …" at bounding box center [529, 126] width 650 height 56
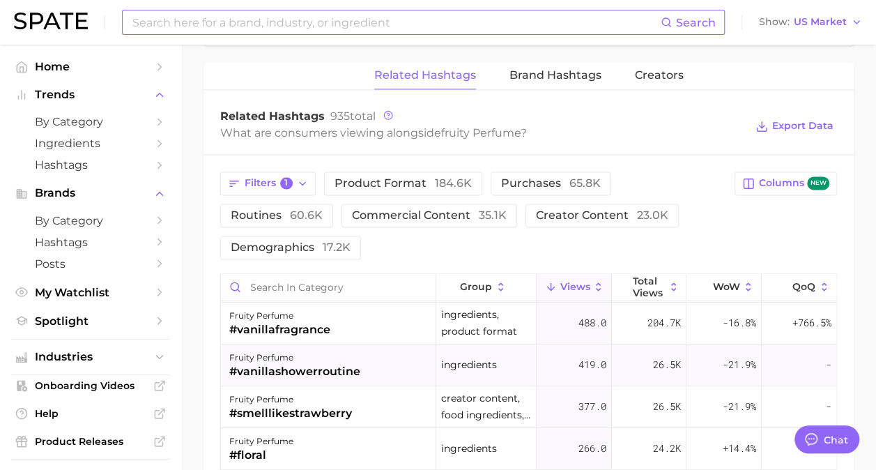
scroll to position [70, 0]
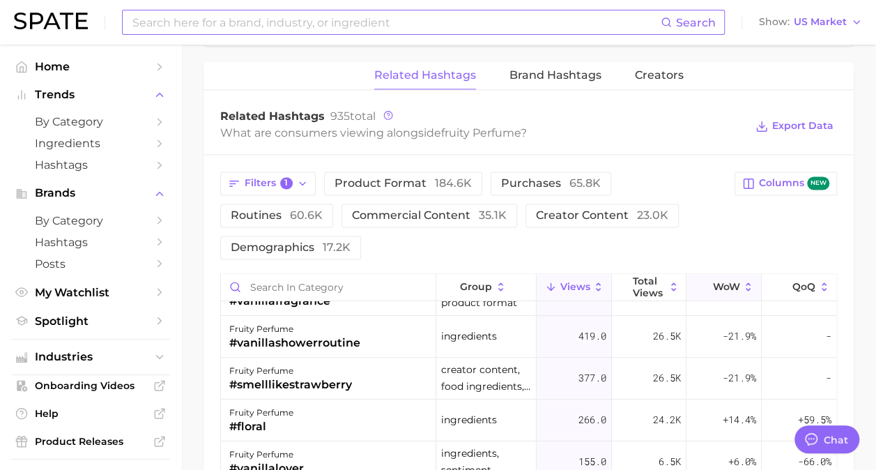
click at [713, 281] on span "WoW" at bounding box center [725, 286] width 27 height 11
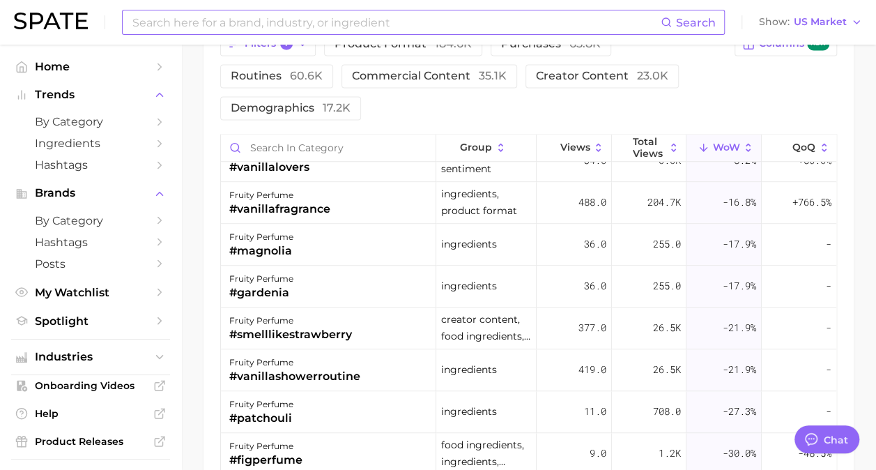
scroll to position [627, 0]
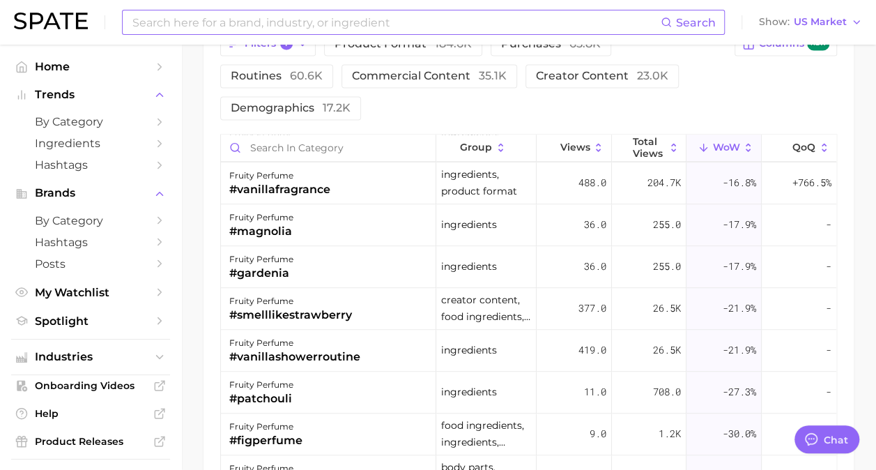
click at [375, 17] on input at bounding box center [396, 22] width 530 height 24
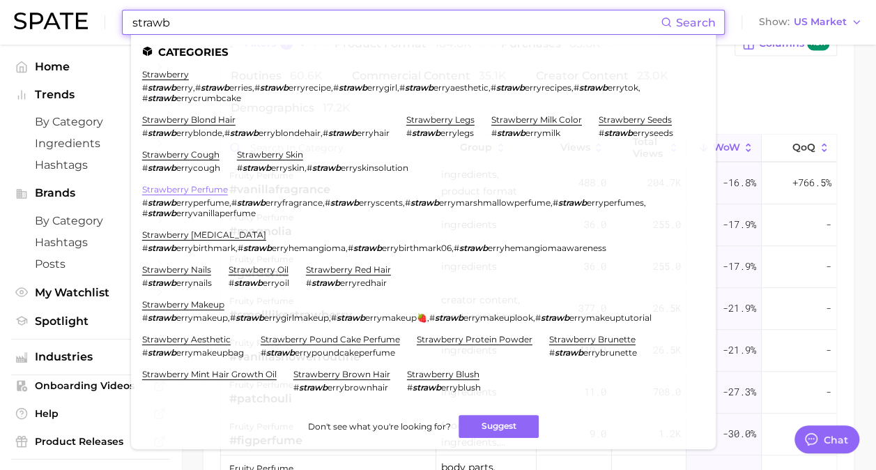
type input "strawb"
click at [204, 189] on link "strawberry perfume" at bounding box center [185, 189] width 86 height 10
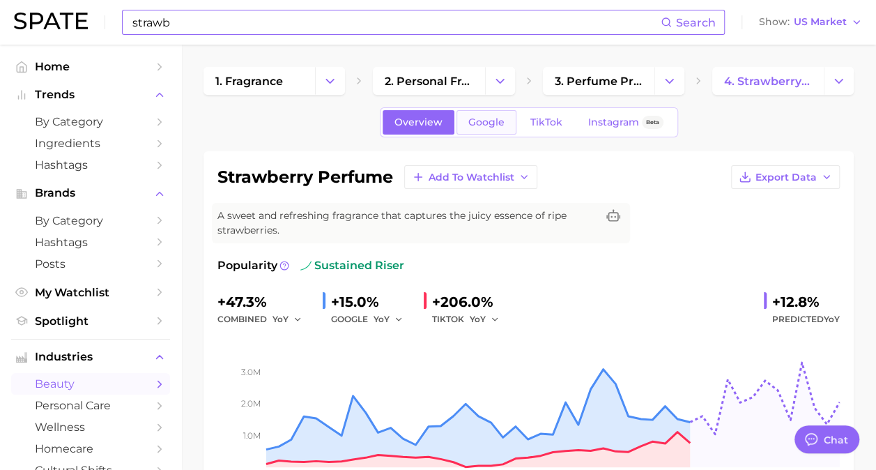
click at [474, 127] on span "Google" at bounding box center [486, 122] width 36 height 12
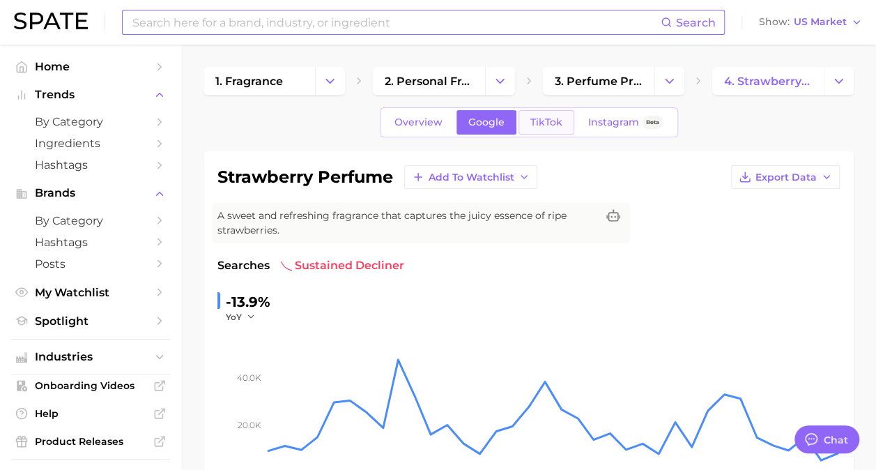
click at [548, 127] on span "TikTok" at bounding box center [546, 122] width 32 height 12
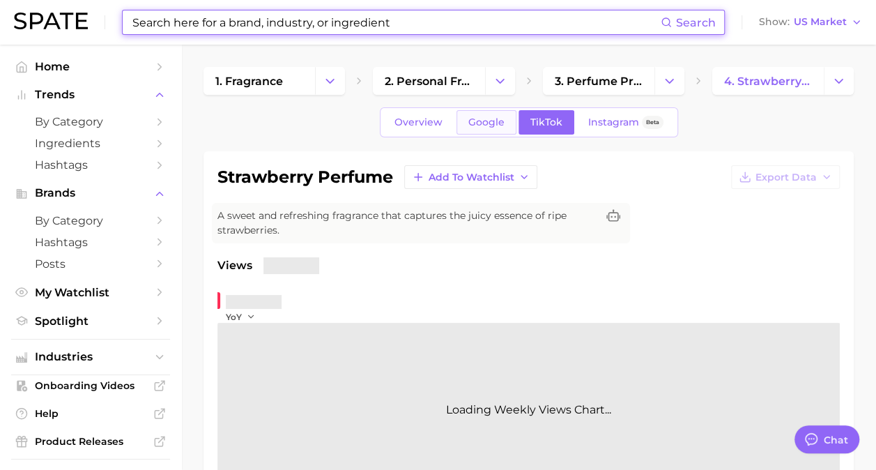
click at [472, 118] on span "Google" at bounding box center [486, 122] width 36 height 12
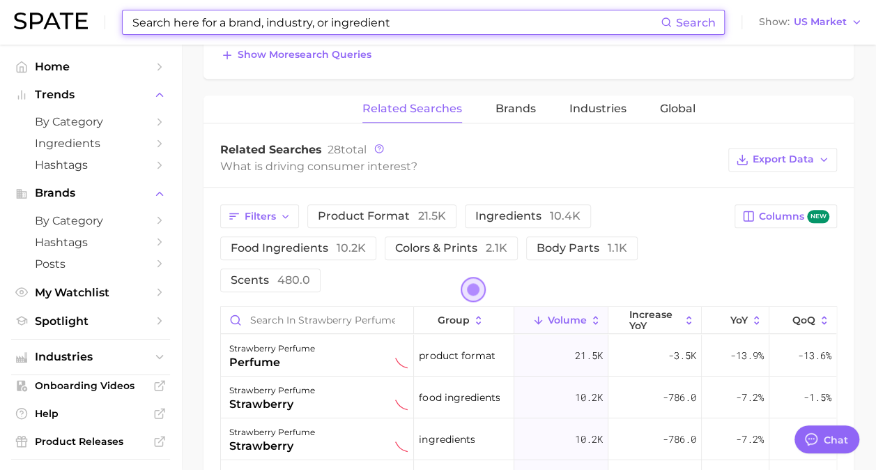
scroll to position [697, 0]
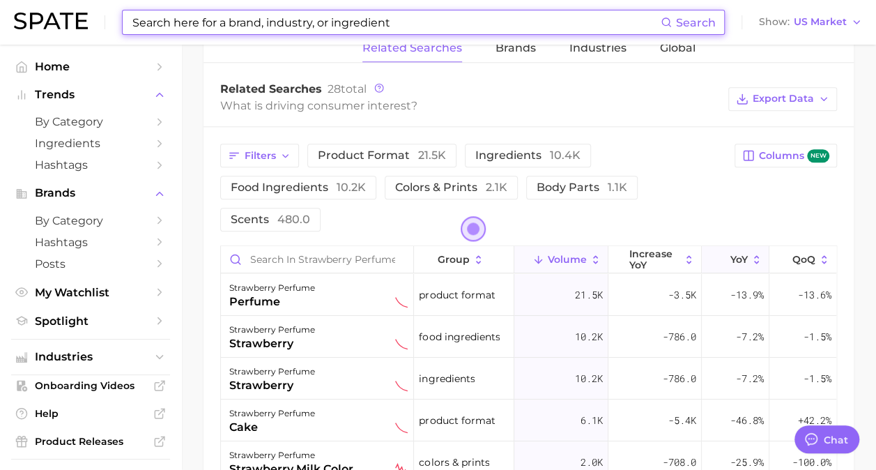
click at [730, 254] on span "YoY" at bounding box center [738, 259] width 17 height 11
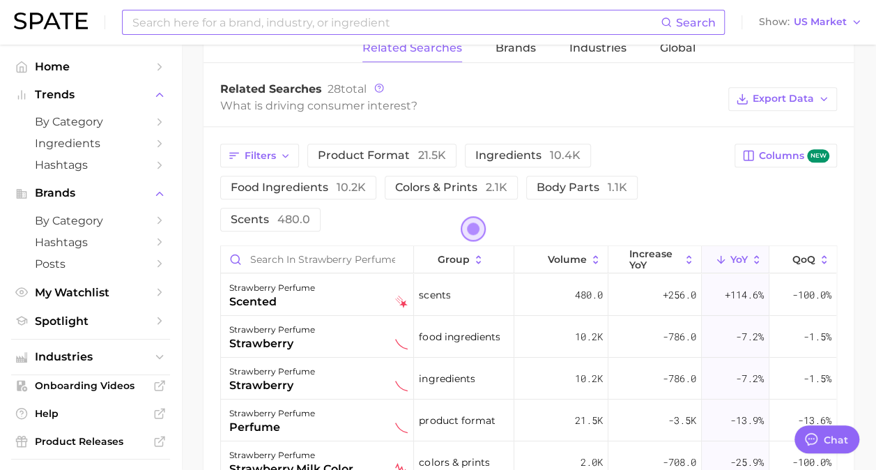
click at [528, 25] on input at bounding box center [396, 22] width 530 height 24
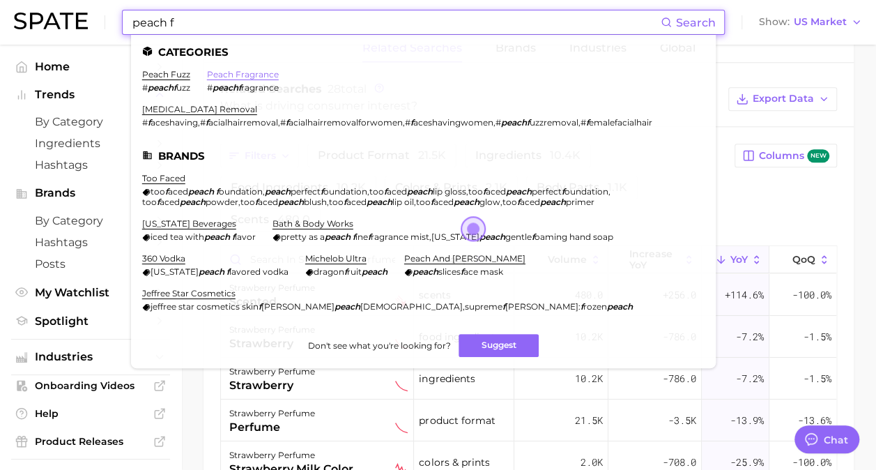
type input "peach f"
click at [233, 73] on link "peach fragrance" at bounding box center [243, 74] width 72 height 10
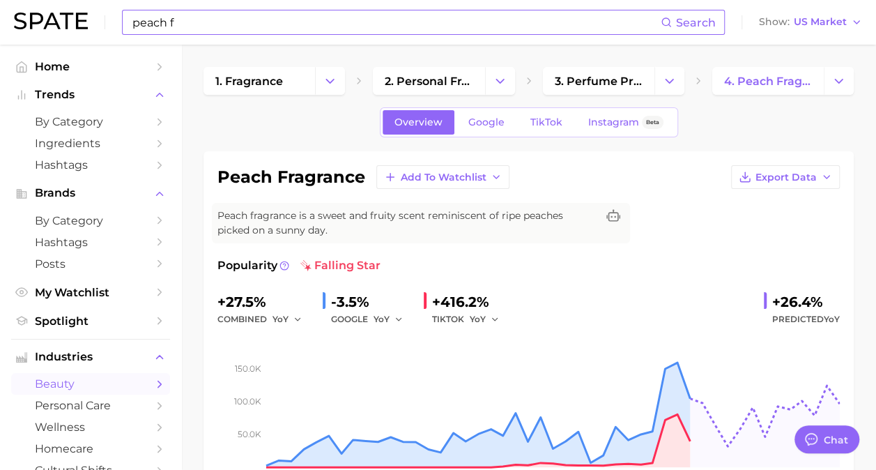
click at [483, 134] on div "Overview Google TikTok Instagram Beta" at bounding box center [529, 122] width 298 height 30
click at [493, 121] on span "Google" at bounding box center [486, 122] width 36 height 12
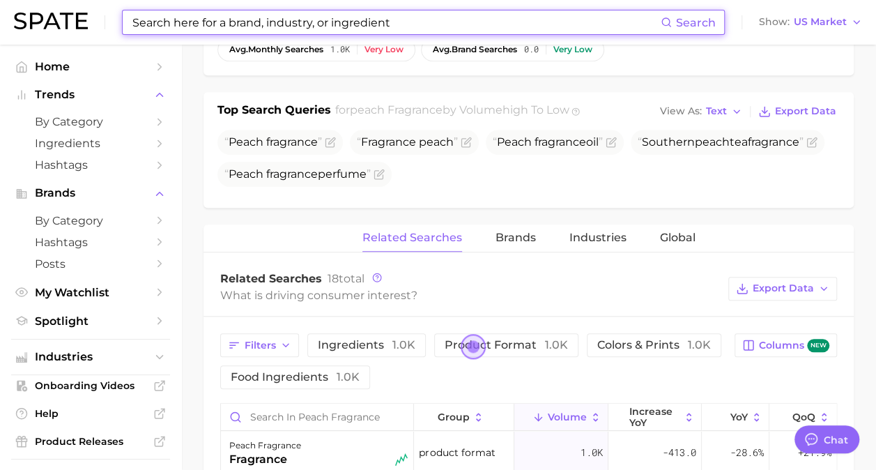
scroll to position [558, 0]
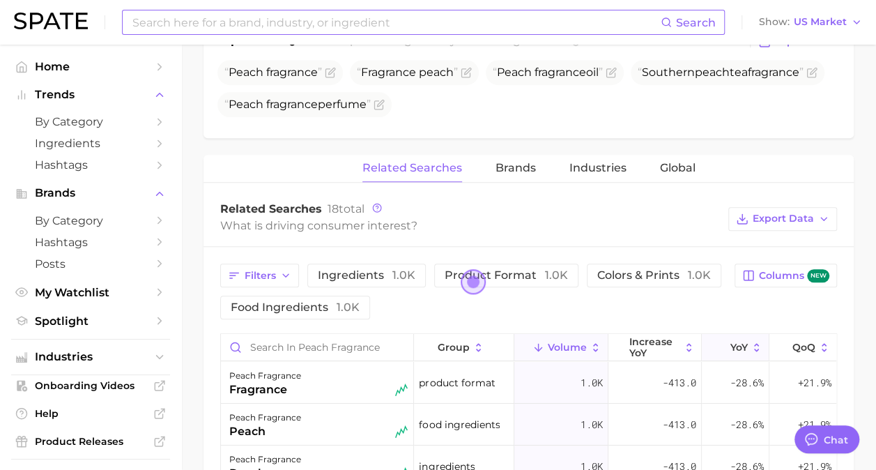
click at [719, 337] on button "YoY" at bounding box center [736, 347] width 68 height 27
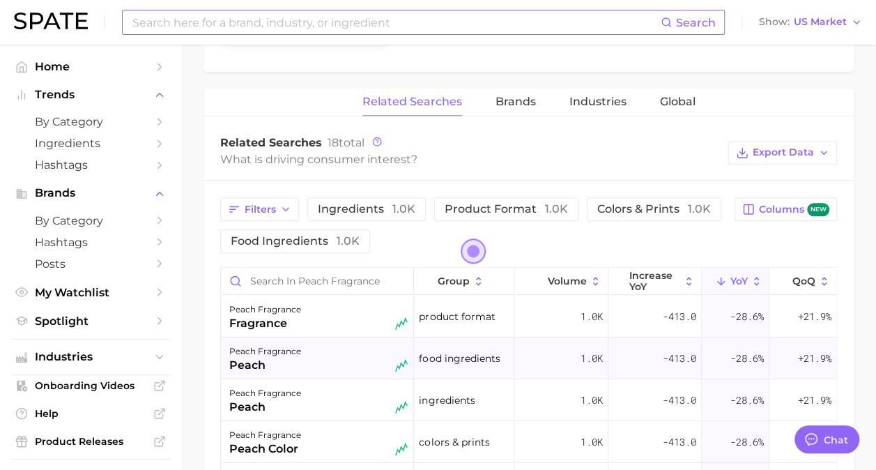
scroll to position [697, 0]
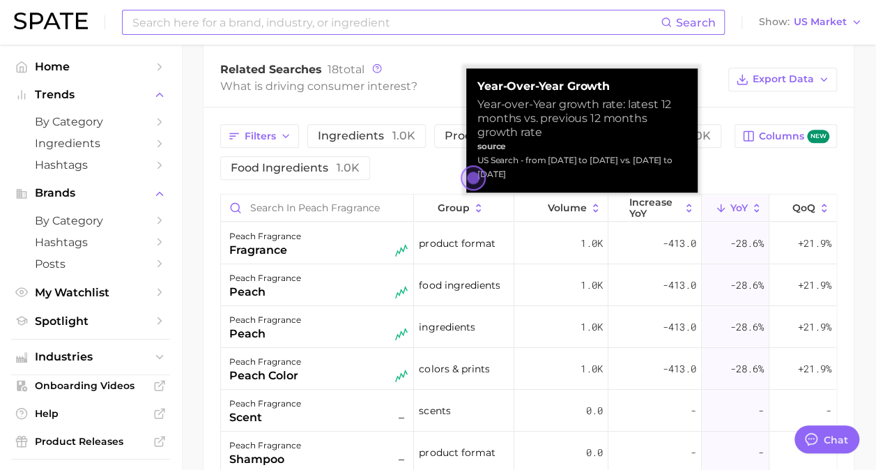
click at [758, 204] on icon at bounding box center [757, 208] width 13 height 13
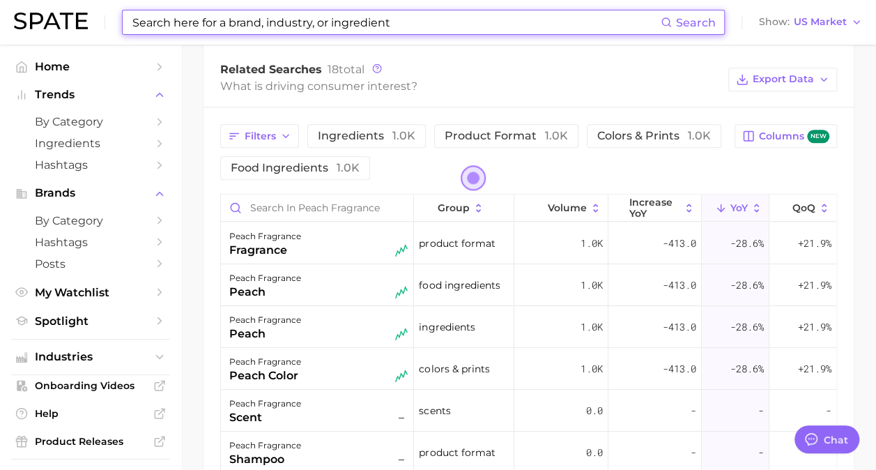
click at [245, 22] on input at bounding box center [396, 22] width 530 height 24
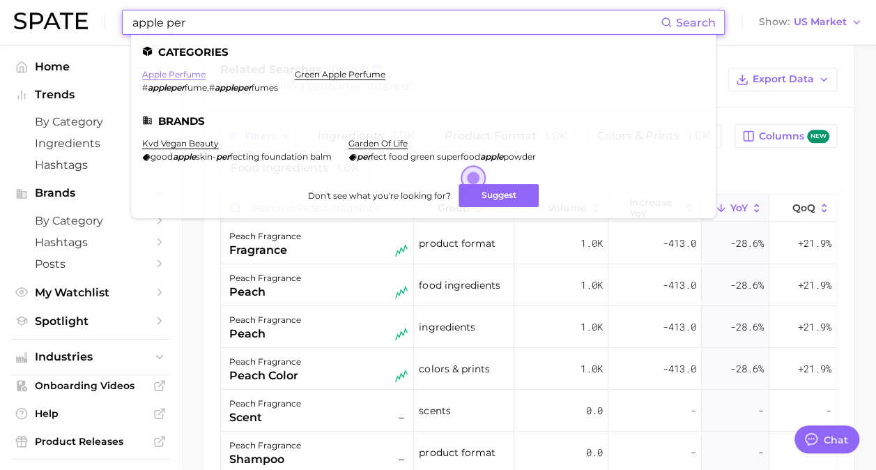
type input "apple per"
click at [177, 72] on link "apple perfume" at bounding box center [173, 74] width 63 height 10
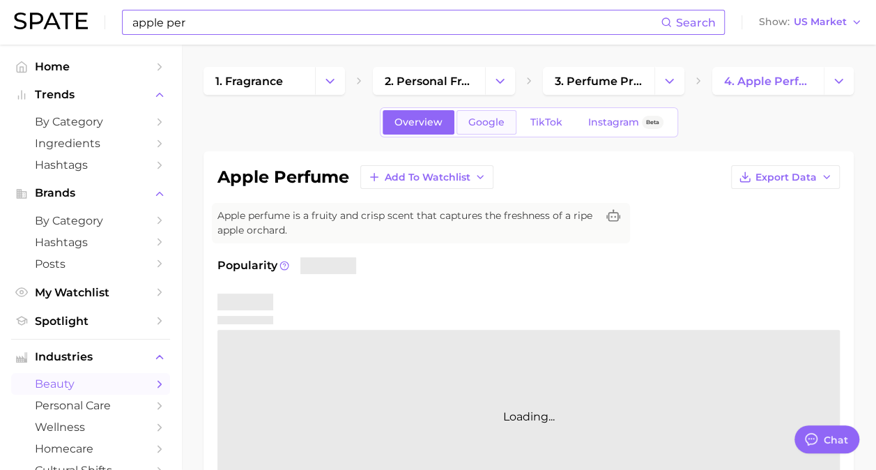
click at [492, 121] on span "Google" at bounding box center [486, 122] width 36 height 12
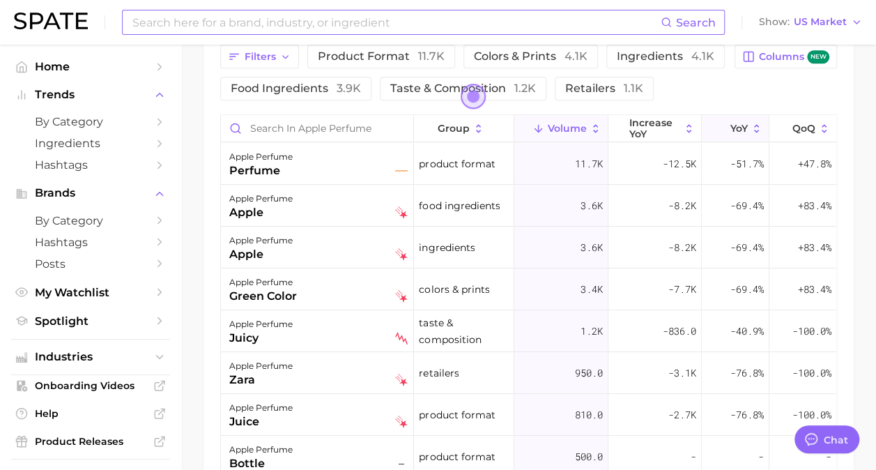
click at [735, 123] on span "YoY" at bounding box center [738, 128] width 17 height 11
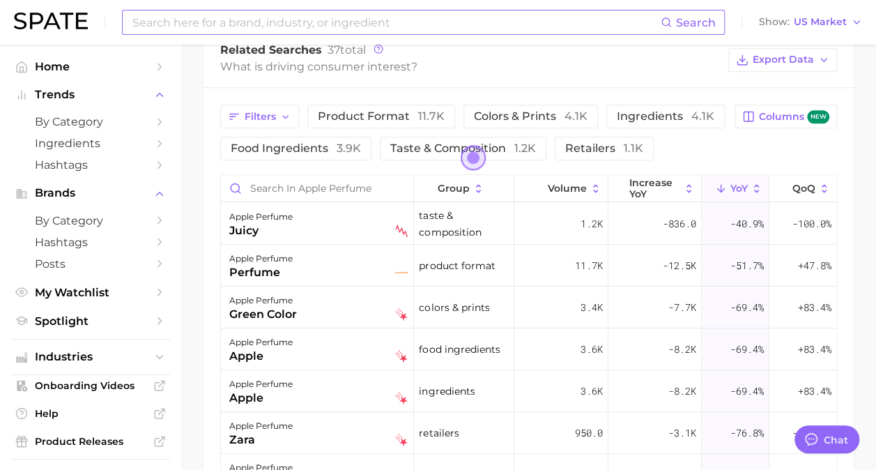
scroll to position [389, 0]
